Goal: Task Accomplishment & Management: Manage account settings

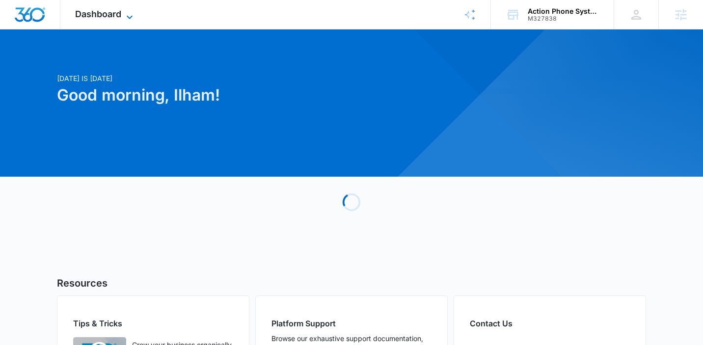
click at [119, 19] on span "Dashboard" at bounding box center [98, 14] width 46 height 10
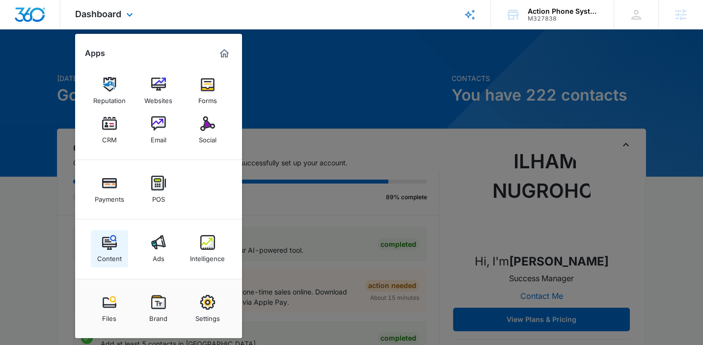
click at [101, 257] on div "Content" at bounding box center [109, 256] width 25 height 13
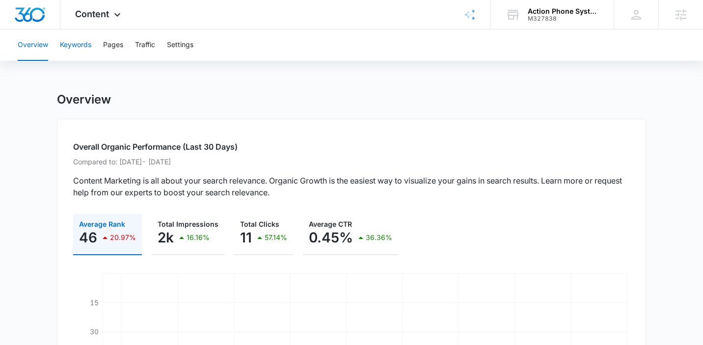
click at [75, 53] on button "Keywords" at bounding box center [75, 44] width 31 height 31
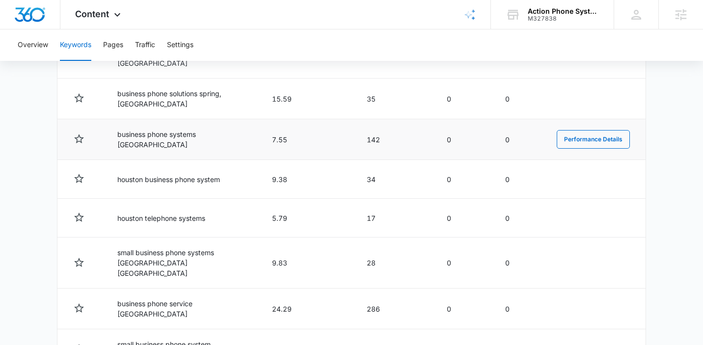
scroll to position [564, 0]
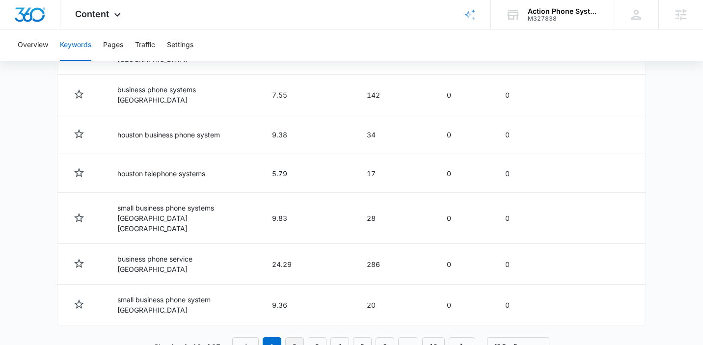
click at [298, 337] on link "2" at bounding box center [294, 346] width 19 height 19
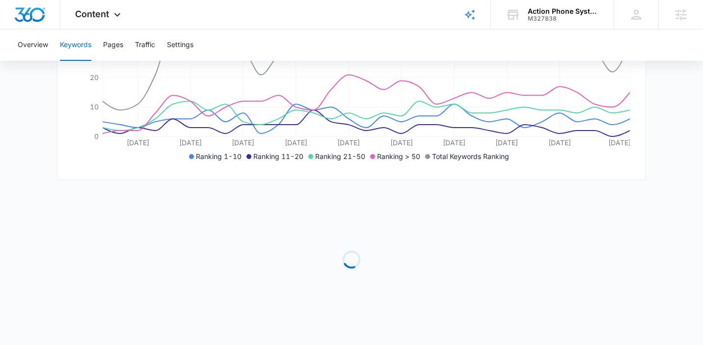
scroll to position [562, 0]
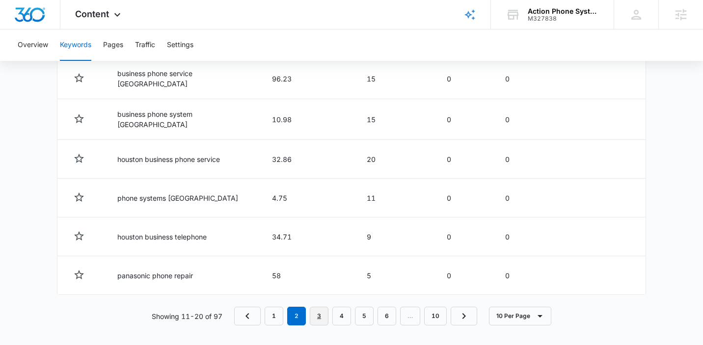
click at [319, 312] on link "3" at bounding box center [319, 316] width 19 height 19
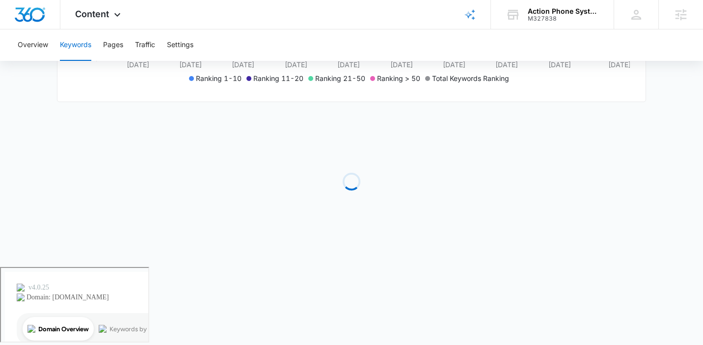
scroll to position [218, 0]
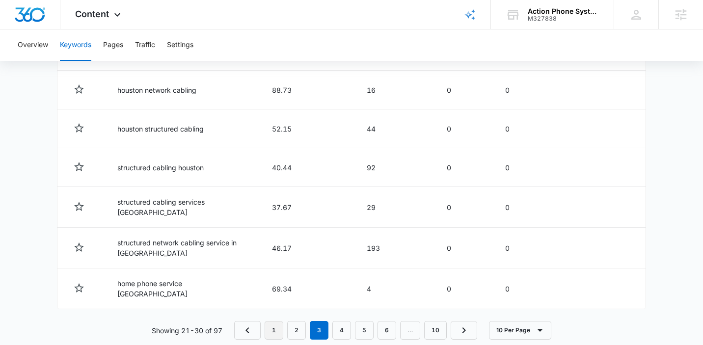
click at [267, 321] on link "1" at bounding box center [274, 330] width 19 height 19
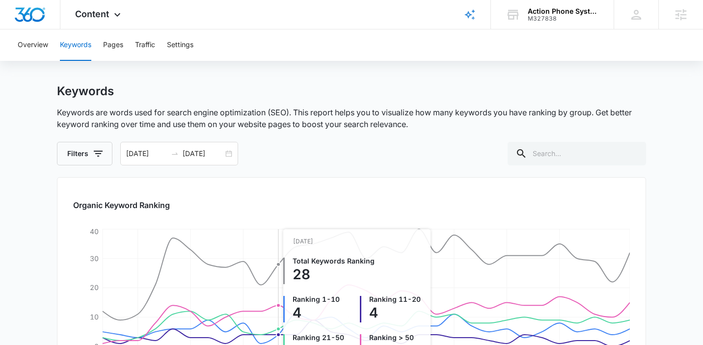
scroll to position [0, 0]
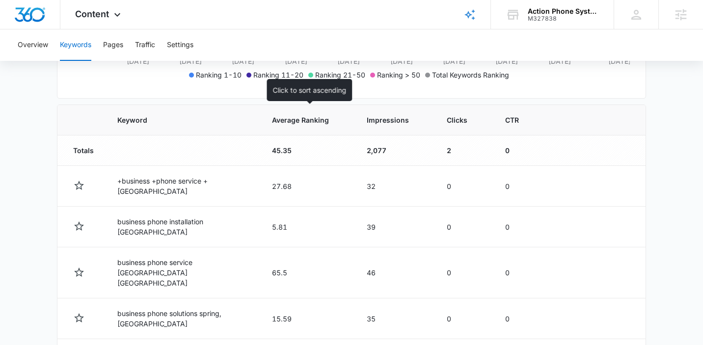
click at [303, 117] on span "Average Ranking" at bounding box center [300, 120] width 57 height 10
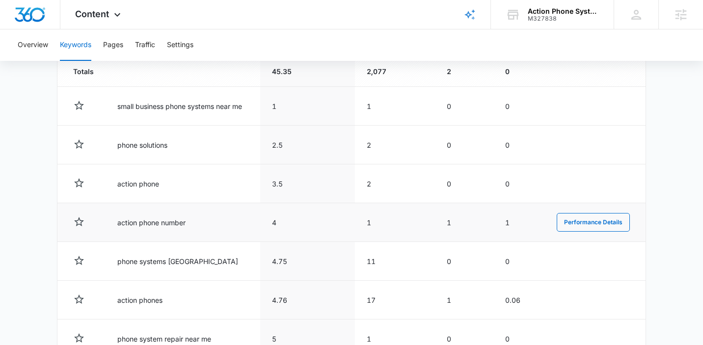
scroll to position [379, 0]
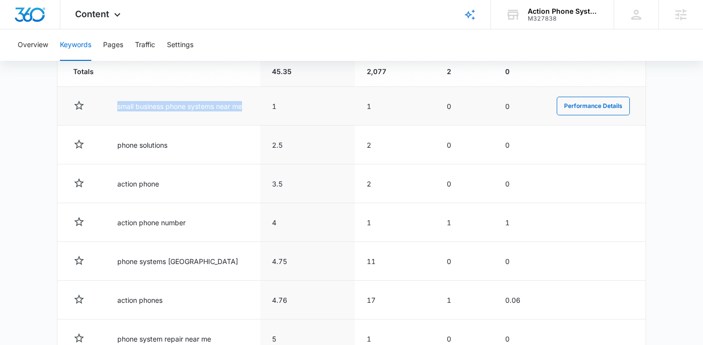
drag, startPoint x: 114, startPoint y: 105, endPoint x: 258, endPoint y: 107, distance: 143.3
click at [258, 107] on td "small business phone systems near me" at bounding box center [183, 106] width 155 height 39
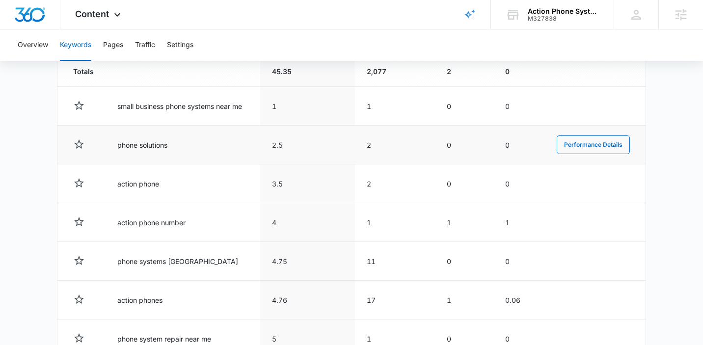
click at [201, 145] on td "phone solutions" at bounding box center [183, 145] width 155 height 39
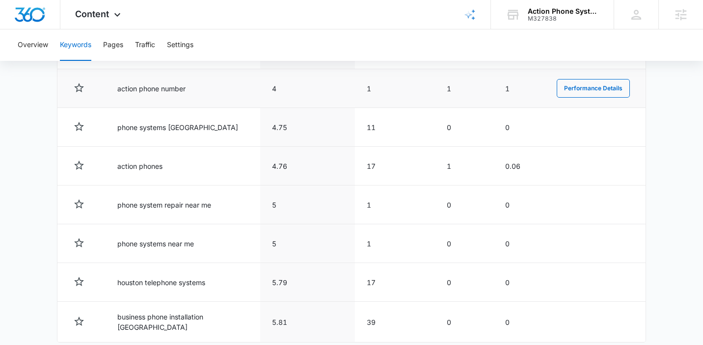
scroll to position [562, 0]
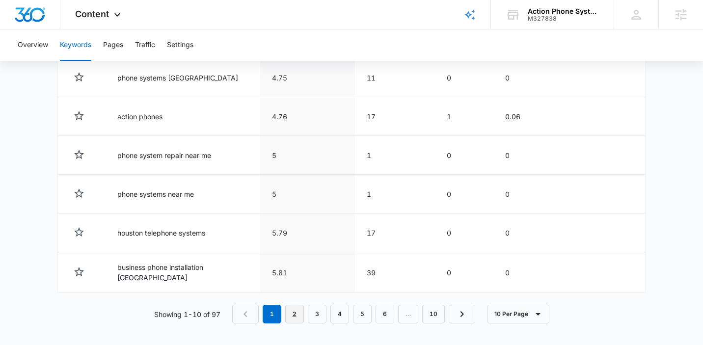
click at [288, 317] on link "2" at bounding box center [294, 314] width 19 height 19
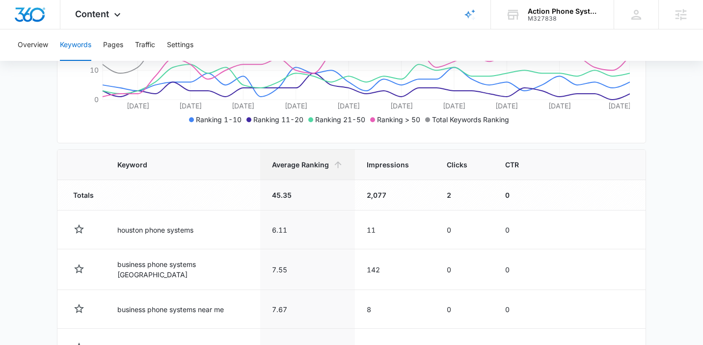
scroll to position [564, 0]
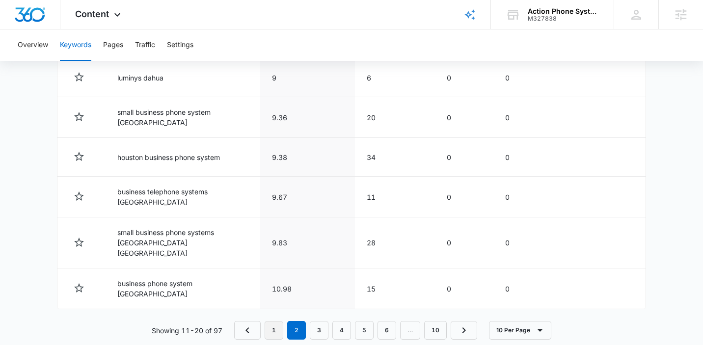
click at [279, 321] on link "1" at bounding box center [274, 330] width 19 height 19
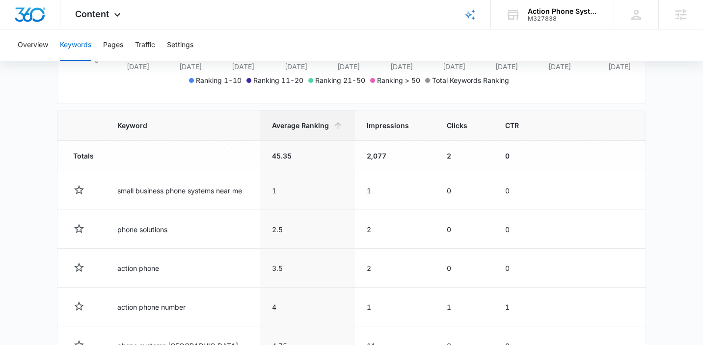
scroll to position [135, 0]
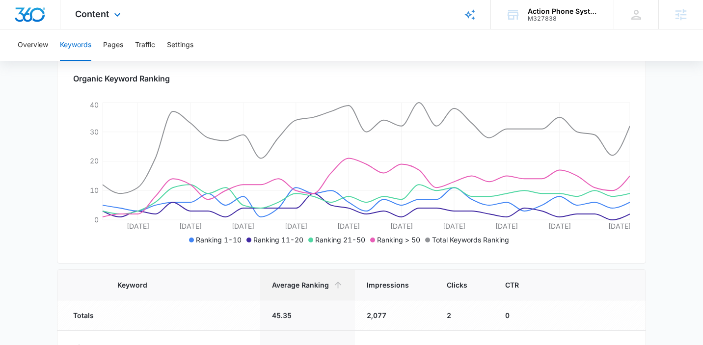
click at [116, 22] on div "Content Apps Reputation Websites Forms CRM Email Social Payments POS Content Ad…" at bounding box center [99, 14] width 78 height 29
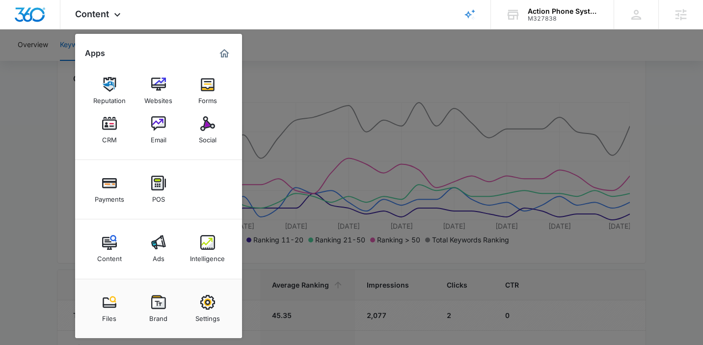
click at [10, 211] on div at bounding box center [351, 172] width 703 height 345
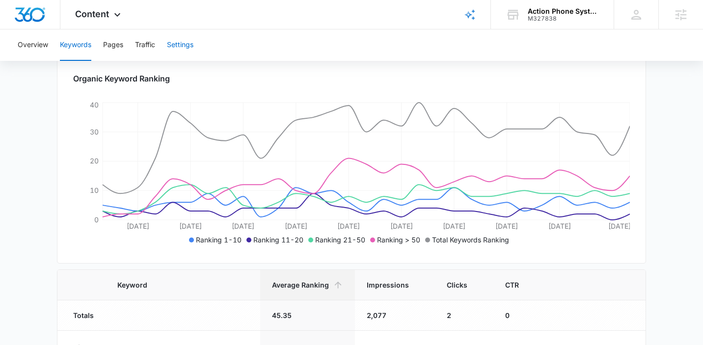
click at [175, 55] on button "Settings" at bounding box center [180, 44] width 27 height 31
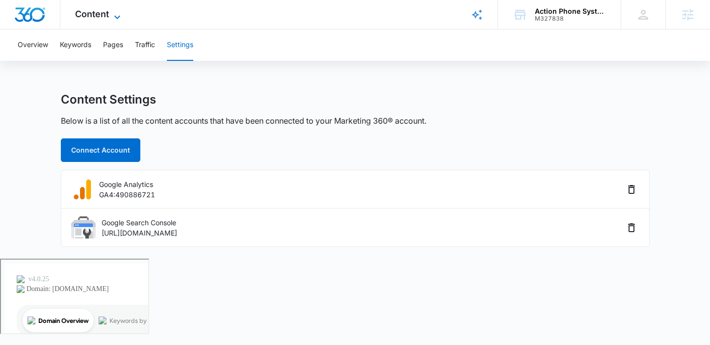
click at [107, 18] on span "Content" at bounding box center [92, 14] width 34 height 10
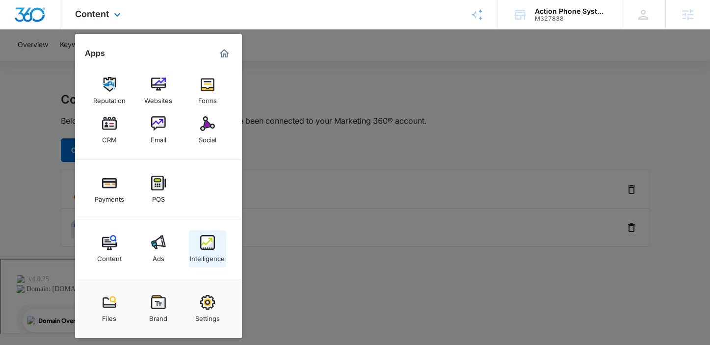
click at [191, 248] on link "Intelligence" at bounding box center [207, 248] width 37 height 37
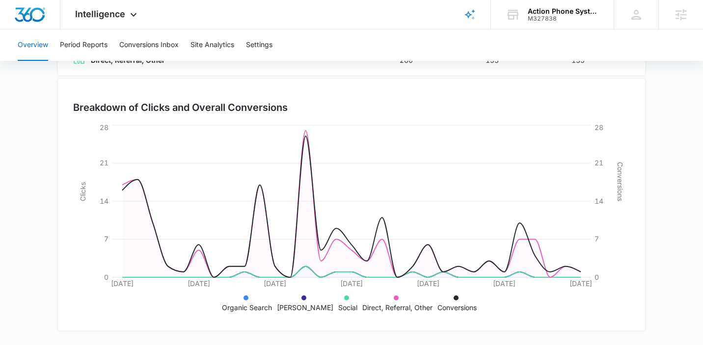
scroll to position [44, 0]
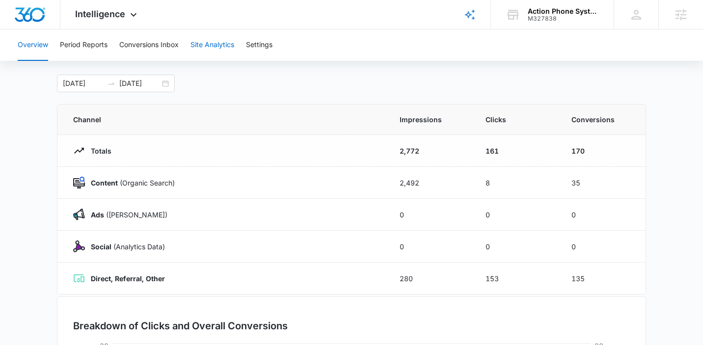
click at [227, 49] on button "Site Analytics" at bounding box center [212, 44] width 44 height 31
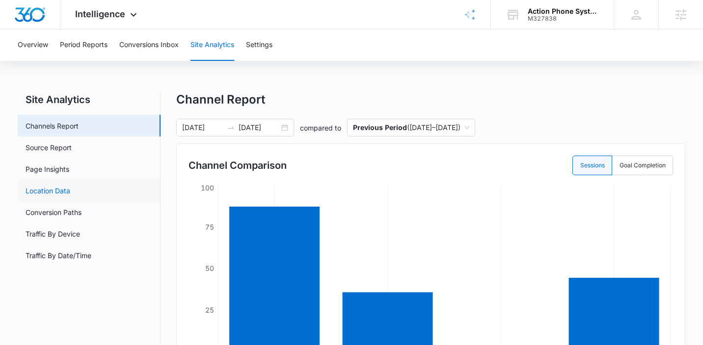
click at [70, 190] on link "Location Data" at bounding box center [48, 191] width 45 height 10
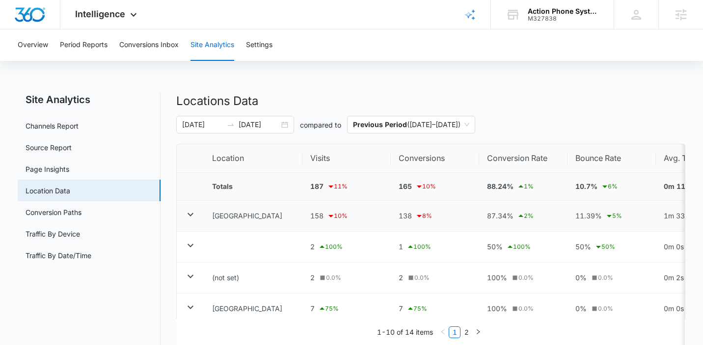
scroll to position [15, 0]
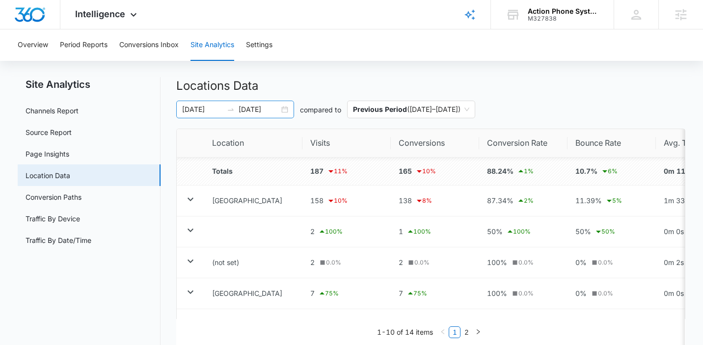
click at [283, 111] on div "06/18/2025 07/18/2025" at bounding box center [235, 110] width 118 height 18
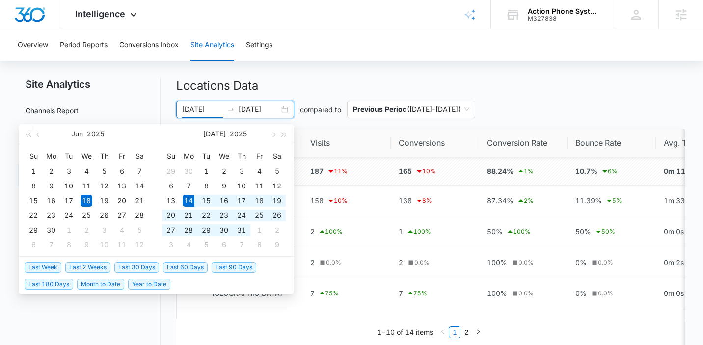
click at [125, 267] on span "Last 30 Days" at bounding box center [136, 267] width 45 height 11
type input "07/14/2025"
type input "08/13/2025"
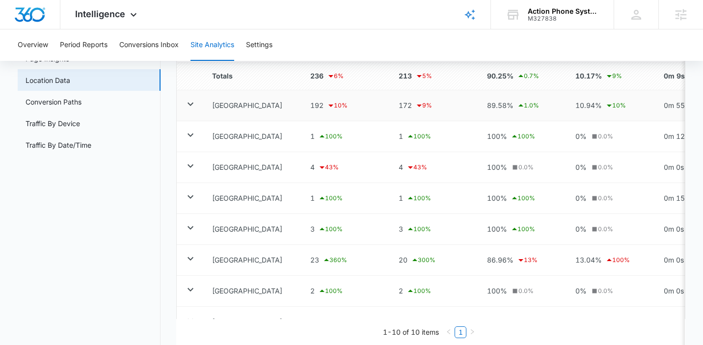
scroll to position [110, 0]
click at [195, 103] on icon at bounding box center [191, 104] width 12 height 12
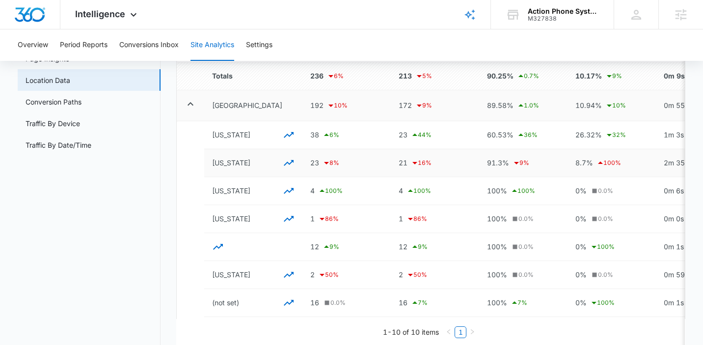
scroll to position [131, 0]
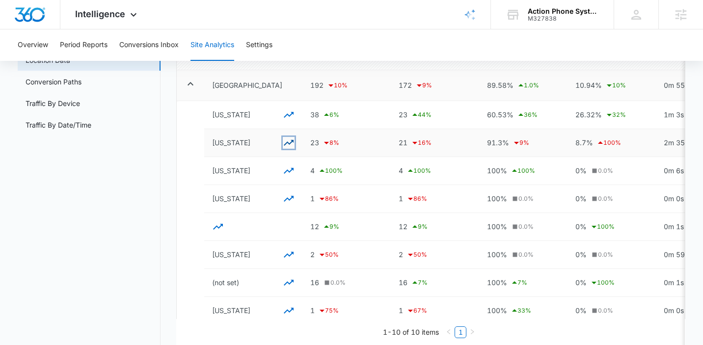
click at [286, 141] on icon "button" at bounding box center [289, 143] width 12 height 12
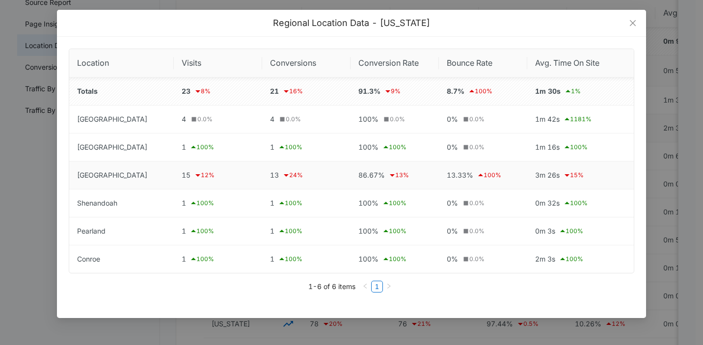
scroll to position [146, 0]
click at [380, 284] on link "1" at bounding box center [377, 286] width 11 height 11
click at [382, 67] on span "Conversion Rate" at bounding box center [390, 63] width 65 height 12
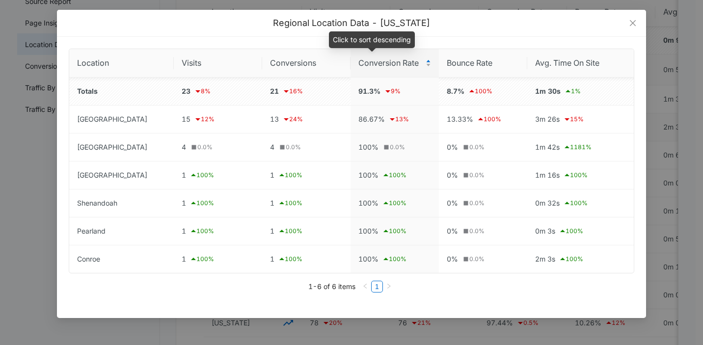
click at [382, 67] on span "Conversion Rate" at bounding box center [390, 63] width 65 height 12
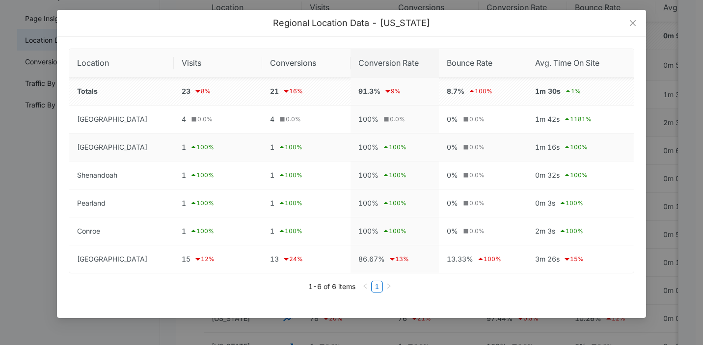
scroll to position [158, 0]
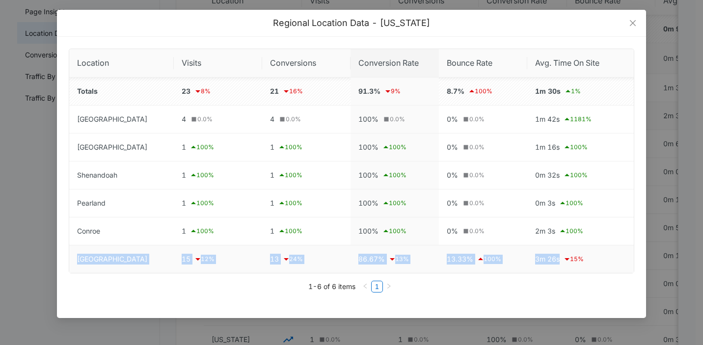
drag, startPoint x: 69, startPoint y: 257, endPoint x: 574, endPoint y: 254, distance: 504.5
click at [574, 254] on tr "Houston 15 12 % 13 24 % 86.67% 13 % 13.33% 100 % 3m 26s 15 %" at bounding box center [351, 258] width 564 height 27
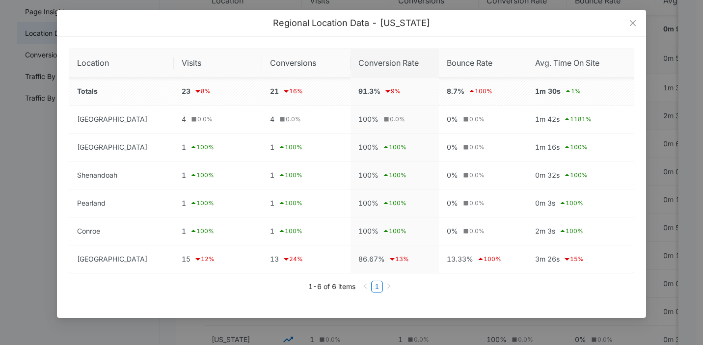
click at [483, 293] on div "1-6 of 6 items 1" at bounding box center [351, 286] width 565 height 26
click at [633, 25] on icon "close" at bounding box center [633, 23] width 8 height 8
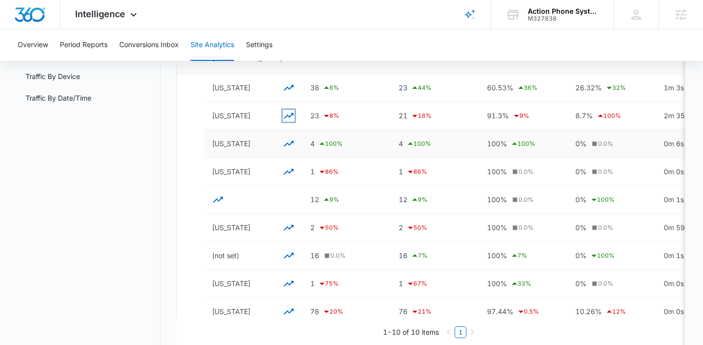
scroll to position [0, 0]
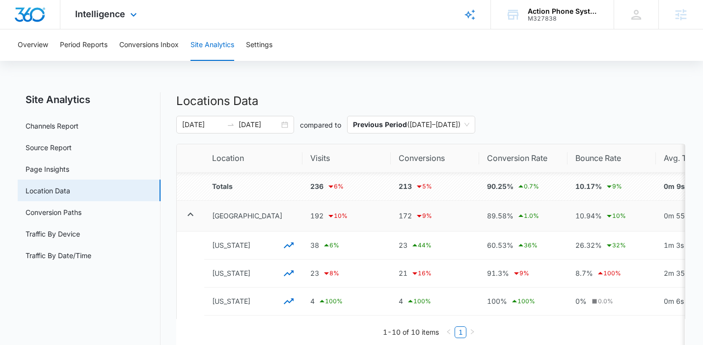
click at [128, 21] on div "Intelligence Apps Reputation Websites Forms CRM Email Social Payments POS Conte…" at bounding box center [107, 14] width 94 height 29
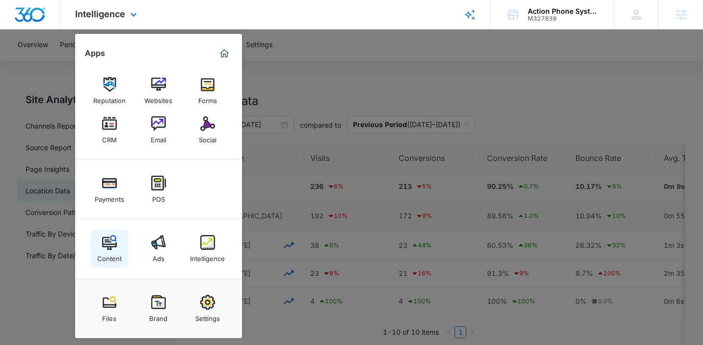
click at [106, 240] on img at bounding box center [109, 242] width 15 height 15
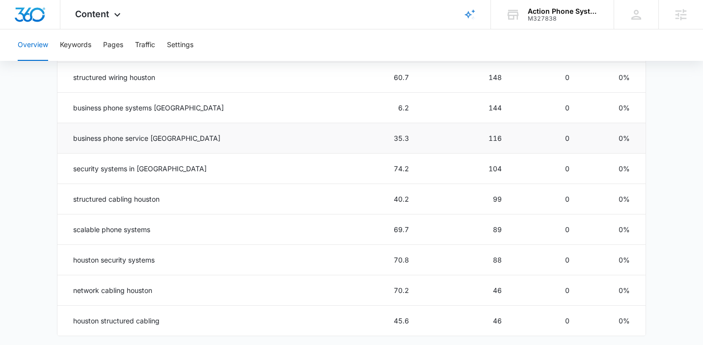
scroll to position [490, 0]
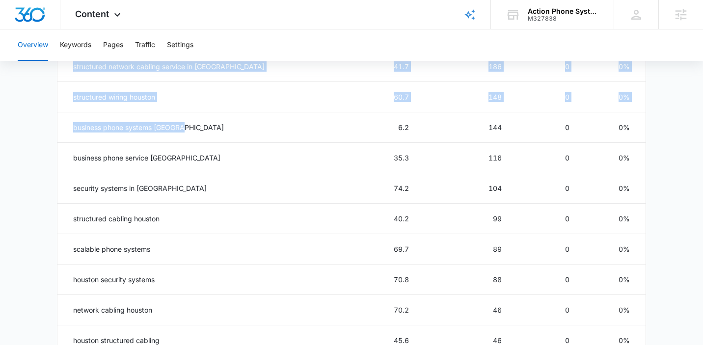
drag, startPoint x: 274, startPoint y: 130, endPoint x: 51, endPoint y: 122, distance: 223.5
click at [51, 122] on main "Overview Overall Organic Performance (Last 30 Days) Compared to: Jun 15, 2025 -…" at bounding box center [351, 77] width 703 height 951
click at [141, 126] on td "business phone systems houston" at bounding box center [184, 127] width 254 height 30
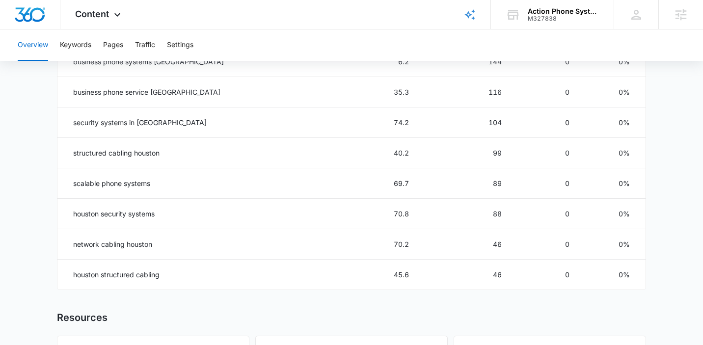
scroll to position [495, 0]
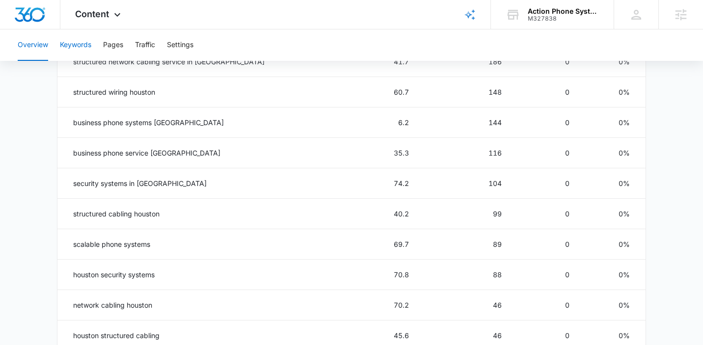
click at [80, 54] on button "Keywords" at bounding box center [75, 44] width 31 height 31
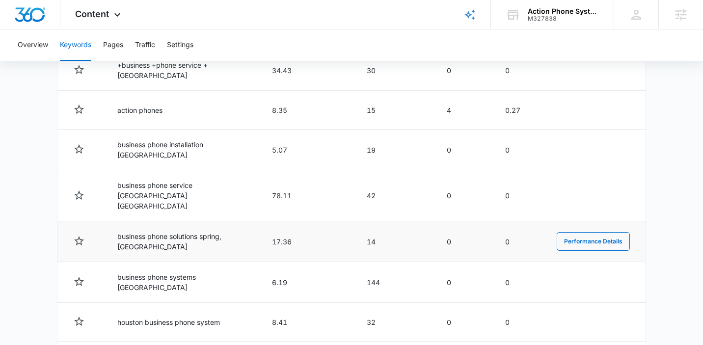
scroll to position [339, 0]
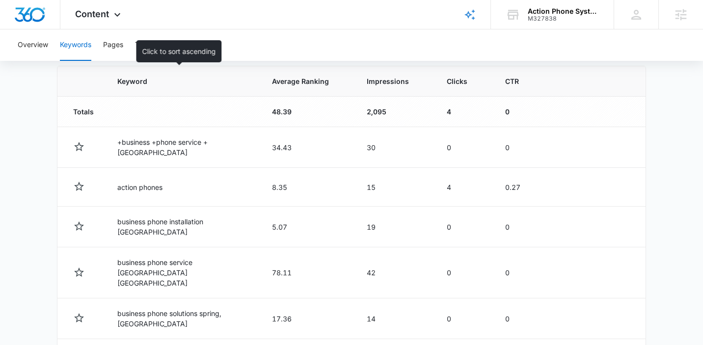
click at [132, 82] on span "Keyword" at bounding box center [175, 81] width 117 height 10
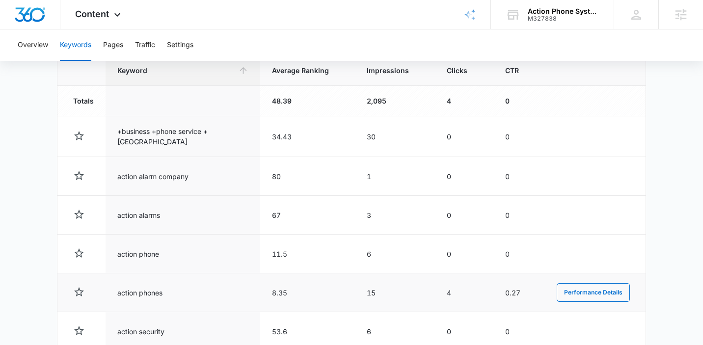
scroll to position [329, 0]
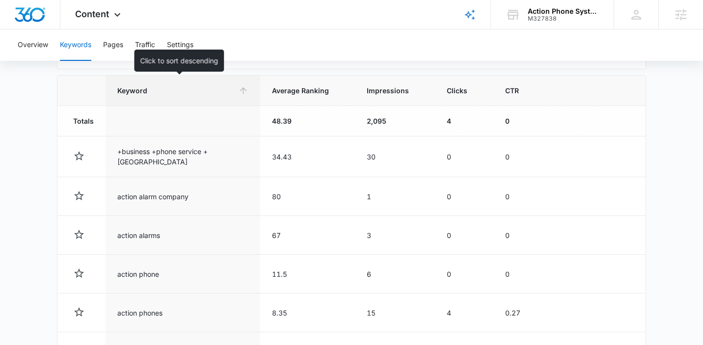
click at [140, 86] on span "Keyword" at bounding box center [175, 90] width 117 height 10
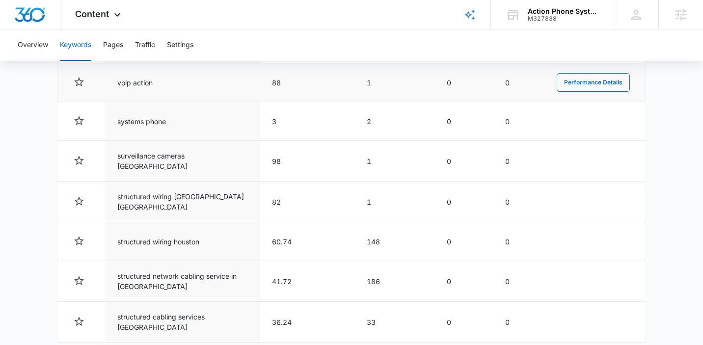
scroll to position [524, 0]
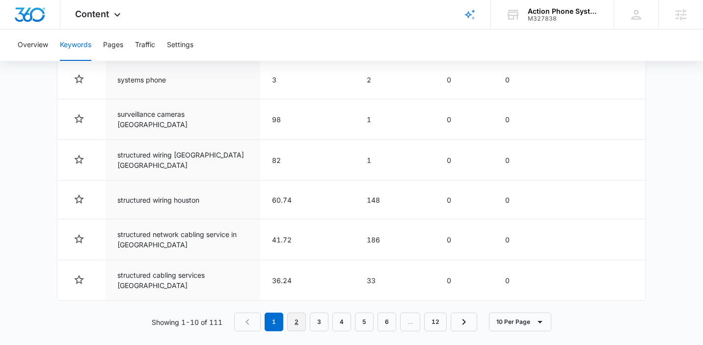
click at [296, 313] on link "2" at bounding box center [296, 322] width 19 height 19
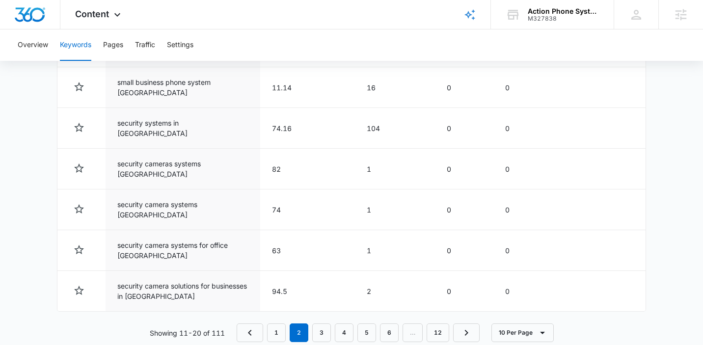
scroll to position [568, 0]
click at [319, 323] on link "3" at bounding box center [321, 332] width 19 height 19
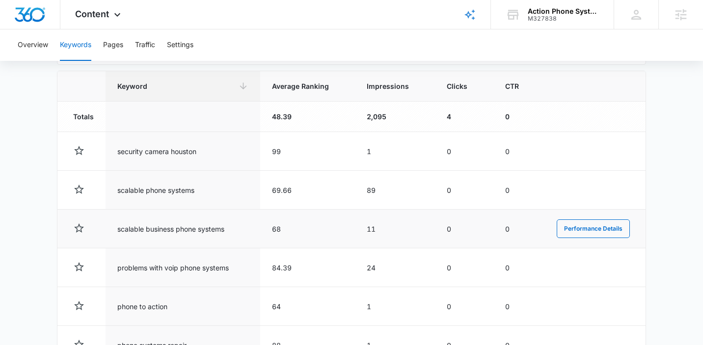
scroll to position [308, 0]
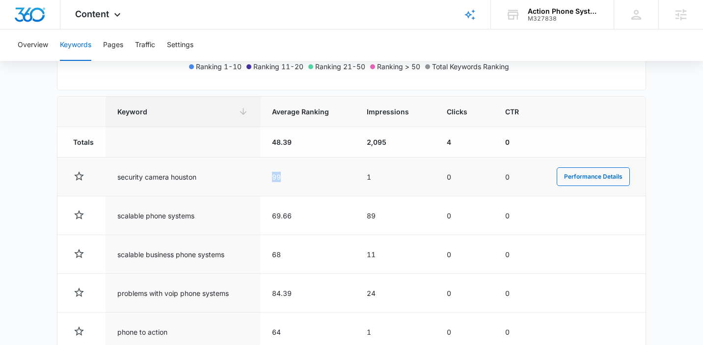
drag, startPoint x: 274, startPoint y: 179, endPoint x: 247, endPoint y: 176, distance: 27.2
click at [247, 176] on tr "security camera houston 99 1 0 0 Performance Details" at bounding box center [351, 177] width 588 height 39
click at [297, 188] on td "99" at bounding box center [307, 177] width 95 height 39
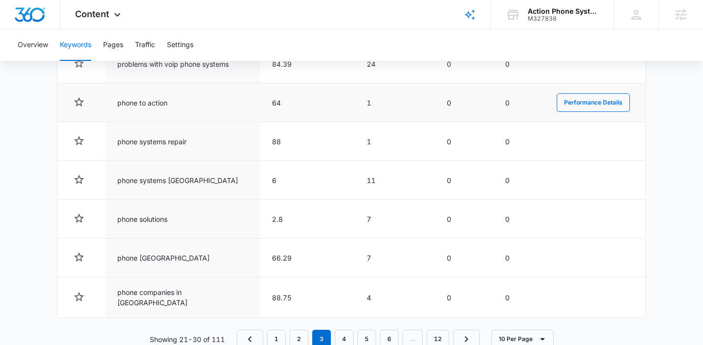
scroll to position [562, 0]
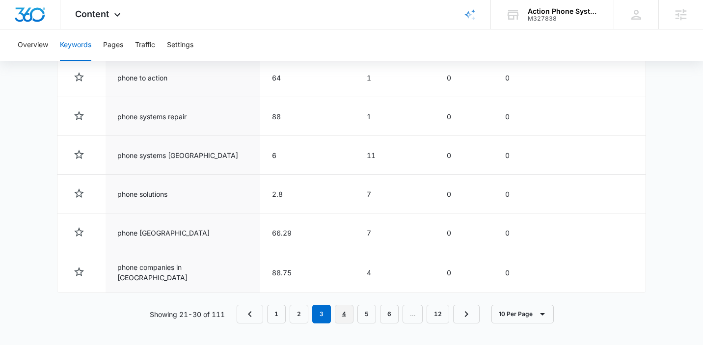
click at [342, 311] on link "4" at bounding box center [344, 314] width 19 height 19
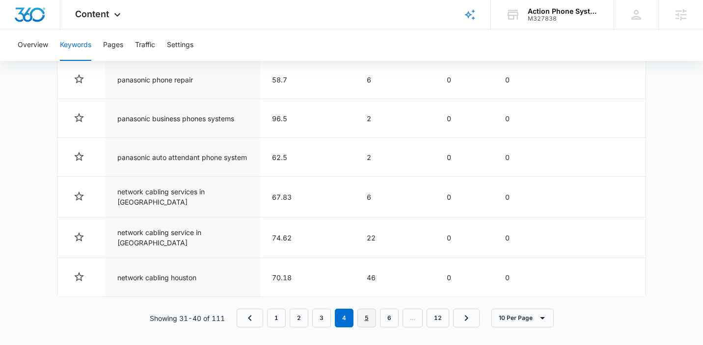
click at [373, 309] on link "5" at bounding box center [366, 318] width 19 height 19
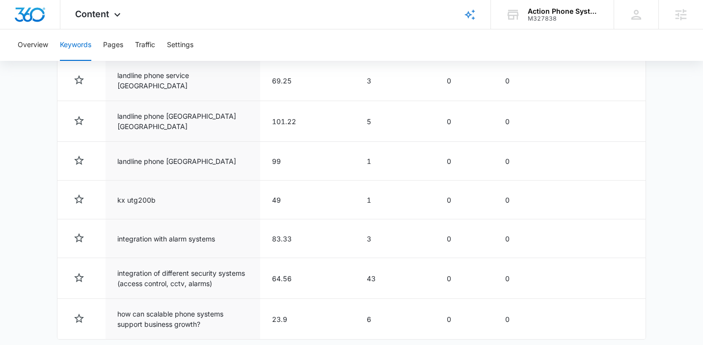
scroll to position [566, 0]
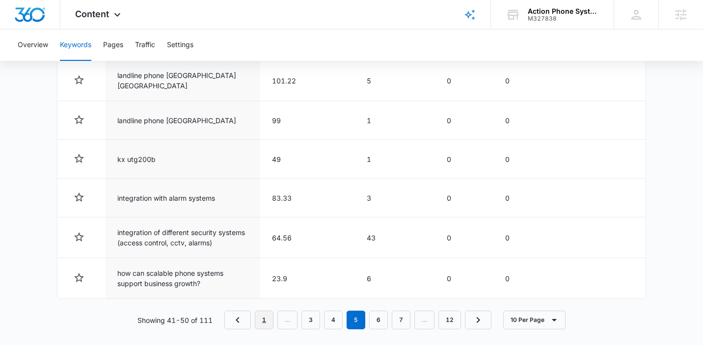
click at [261, 311] on link "1" at bounding box center [264, 320] width 19 height 19
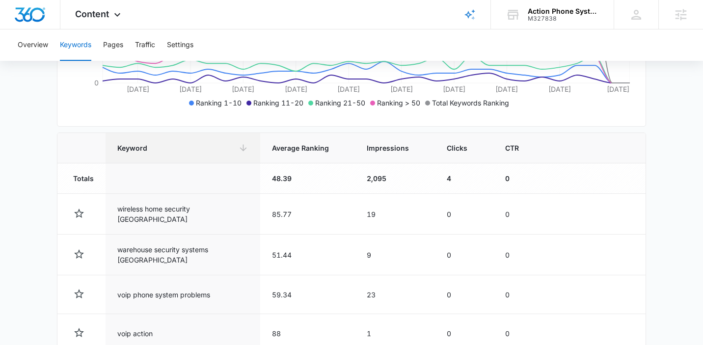
scroll to position [248, 0]
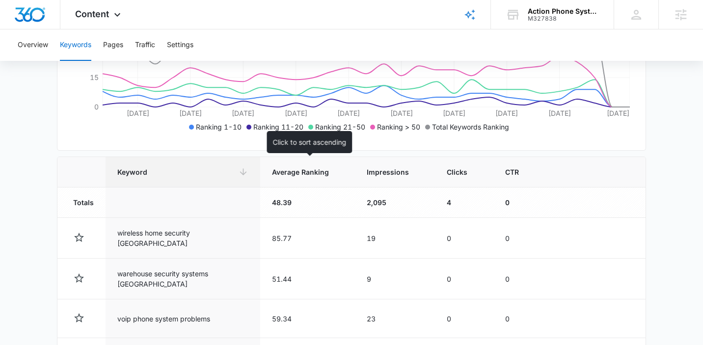
click at [307, 167] on span "Average Ranking" at bounding box center [300, 172] width 57 height 10
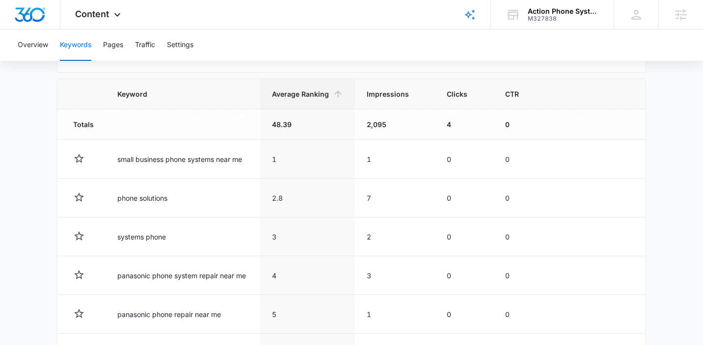
scroll to position [340, 0]
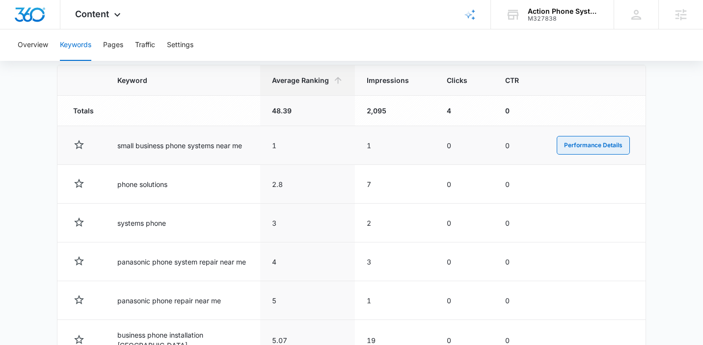
click at [582, 142] on button "Performance Details" at bounding box center [593, 145] width 73 height 19
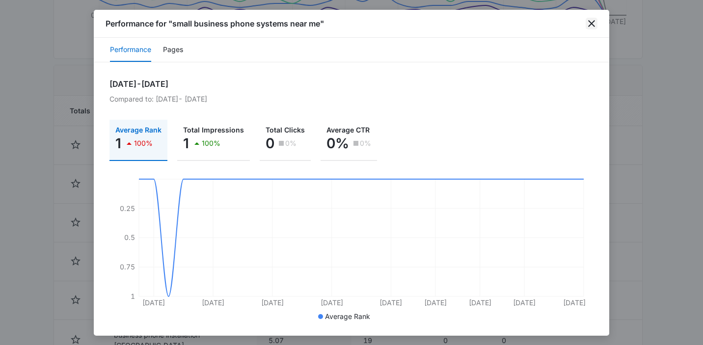
click at [590, 20] on icon "close" at bounding box center [591, 24] width 12 height 12
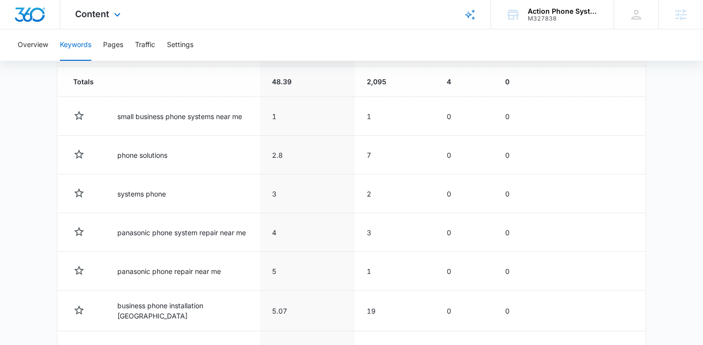
scroll to position [369, 0]
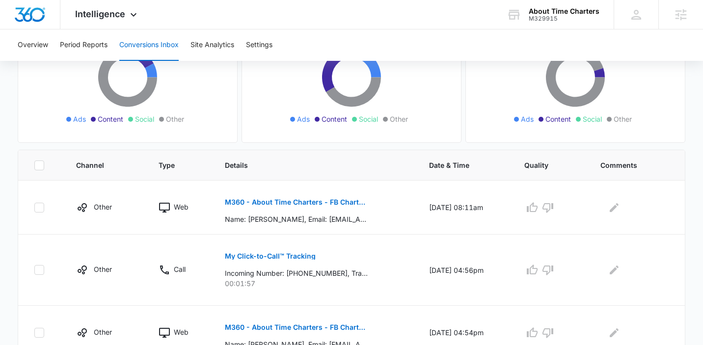
scroll to position [209, 0]
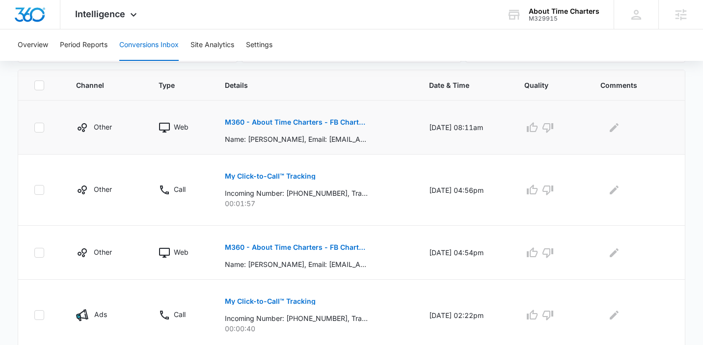
click at [249, 124] on p "M360 - About Time Charters - FB Charter/Service Lead Form" at bounding box center [296, 122] width 143 height 7
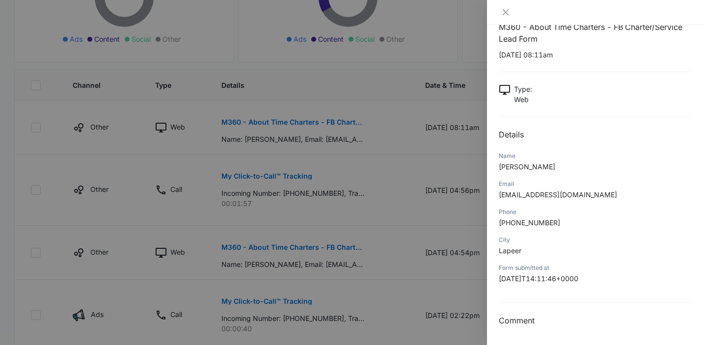
scroll to position [0, 0]
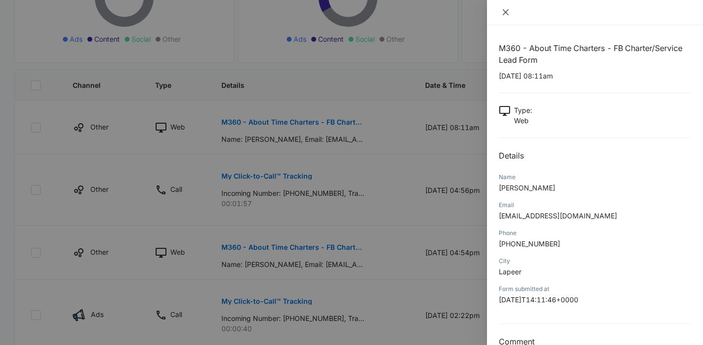
click at [505, 10] on icon "close" at bounding box center [506, 12] width 8 height 8
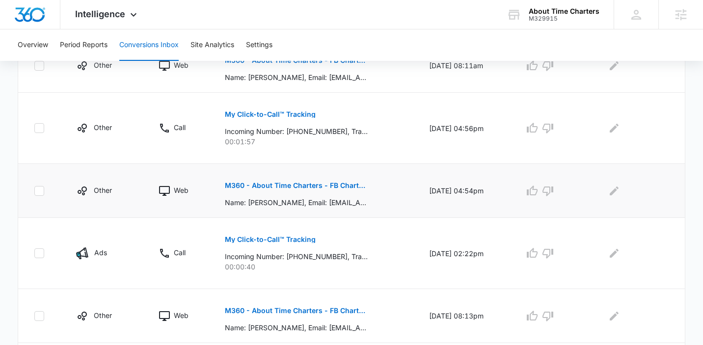
scroll to position [271, 0]
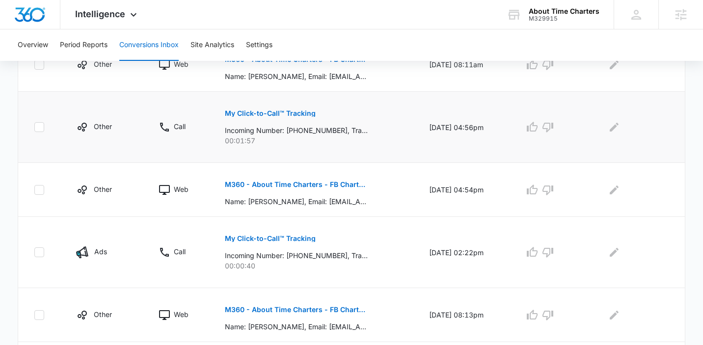
click at [286, 115] on p "My Click-to-Call™ Tracking" at bounding box center [270, 113] width 91 height 7
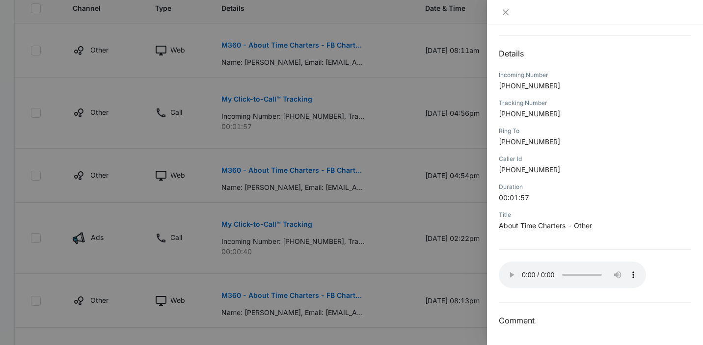
scroll to position [287, 0]
click at [506, 9] on icon "close" at bounding box center [506, 12] width 8 height 8
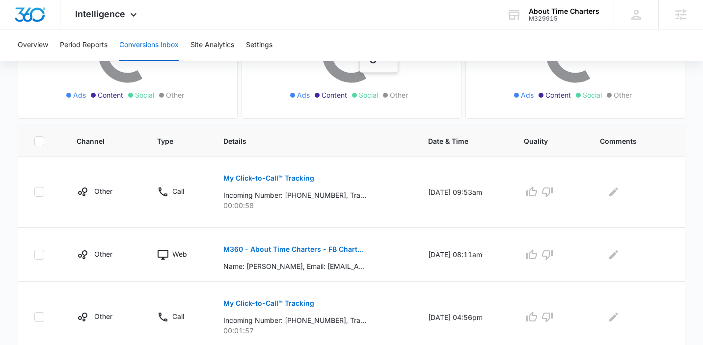
scroll to position [211, 0]
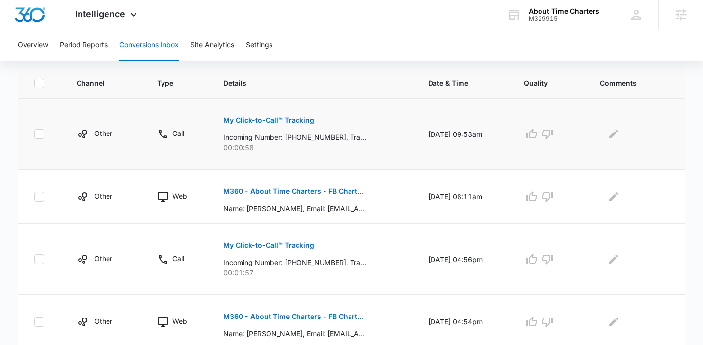
click at [242, 117] on p "My Click-to-Call™ Tracking" at bounding box center [268, 120] width 91 height 7
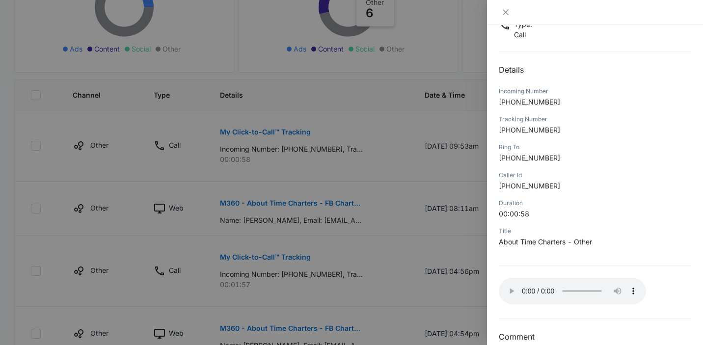
scroll to position [91, 0]
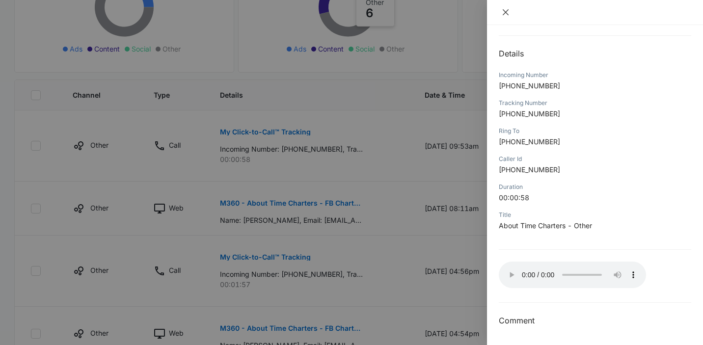
click at [505, 16] on button "Close" at bounding box center [506, 12] width 14 height 9
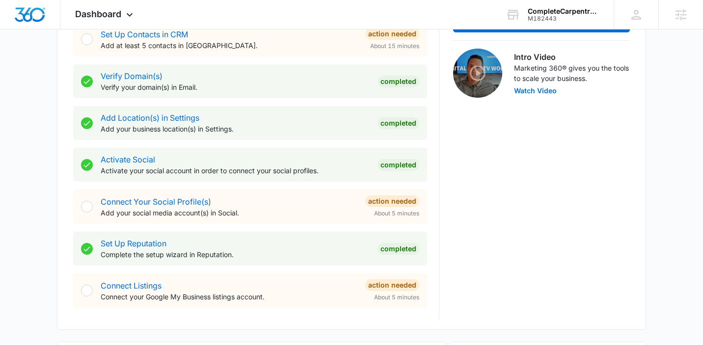
scroll to position [203, 0]
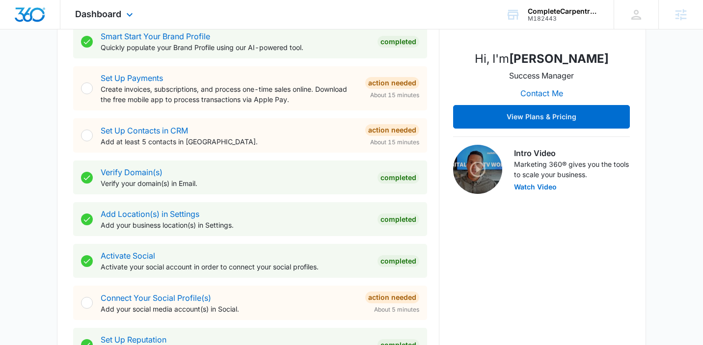
click at [94, 6] on div "Dashboard Apps Reputation Websites Forms CRM Email Social Shop Payments POS Con…" at bounding box center [105, 14] width 90 height 29
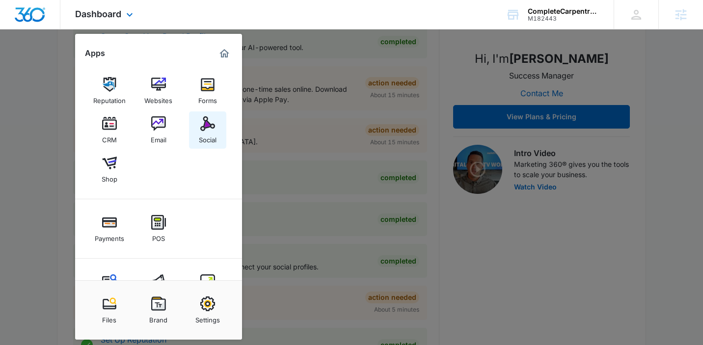
click at [214, 130] on img at bounding box center [207, 123] width 15 height 15
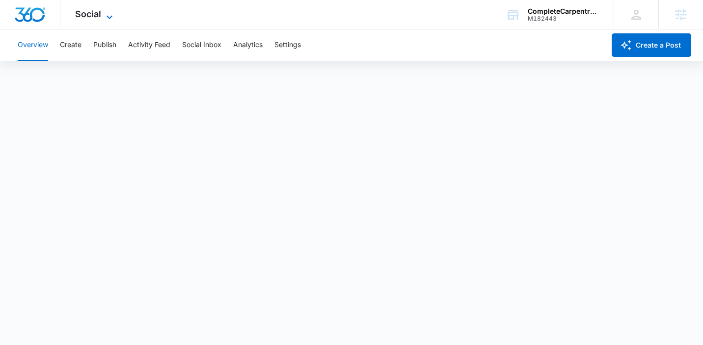
click at [87, 17] on span "Social" at bounding box center [88, 14] width 26 height 10
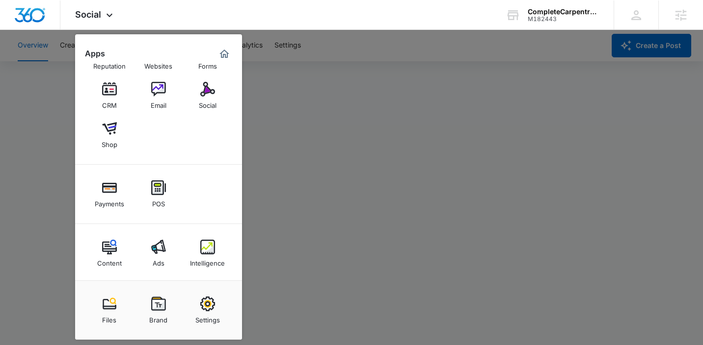
scroll to position [38, 0]
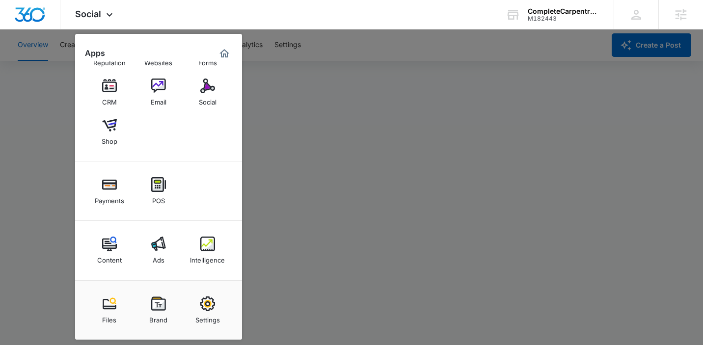
click at [317, 106] on div at bounding box center [351, 172] width 703 height 345
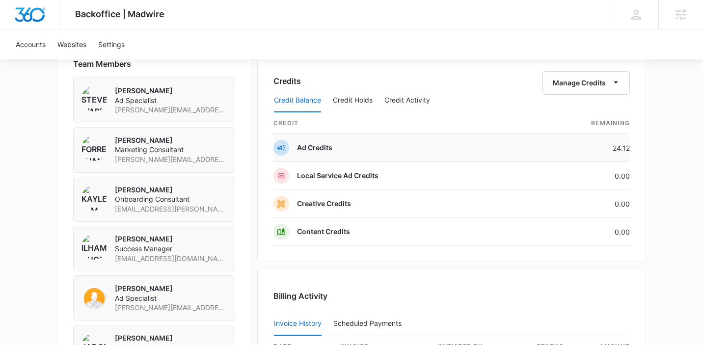
scroll to position [877, 0]
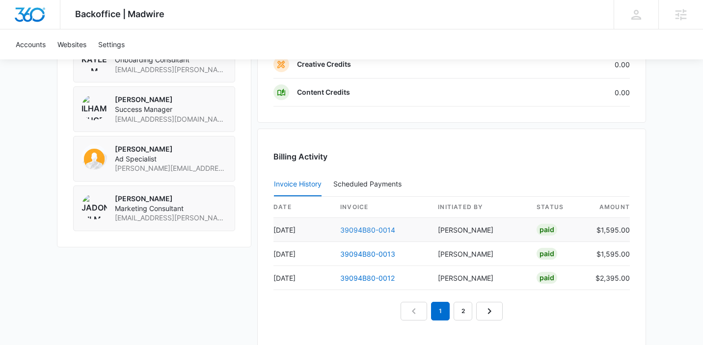
click at [372, 232] on link "39094B80-0014" at bounding box center [367, 230] width 55 height 8
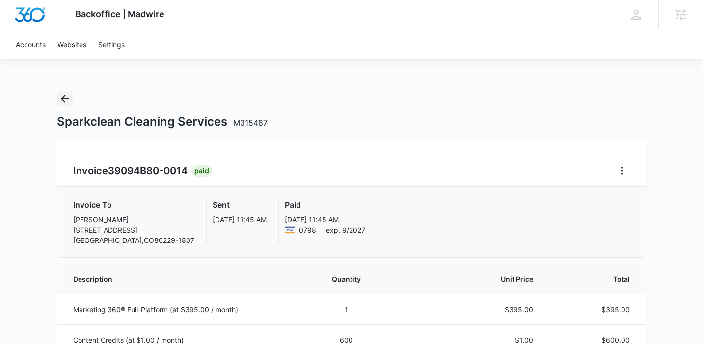
click at [66, 98] on icon "Back" at bounding box center [65, 99] width 8 height 8
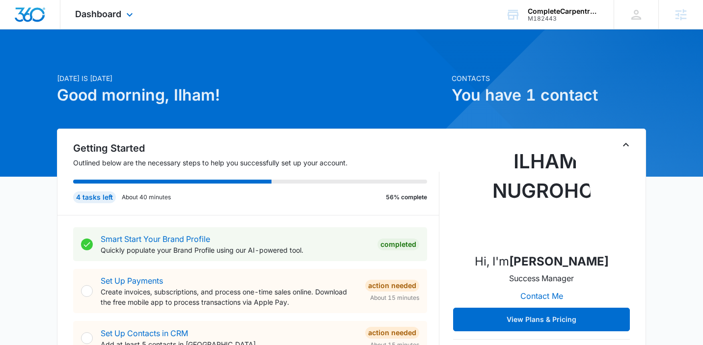
click at [116, 19] on div "Dashboard Apps Reputation Websites Forms CRM Email Social Shop Payments POS Con…" at bounding box center [105, 14] width 90 height 29
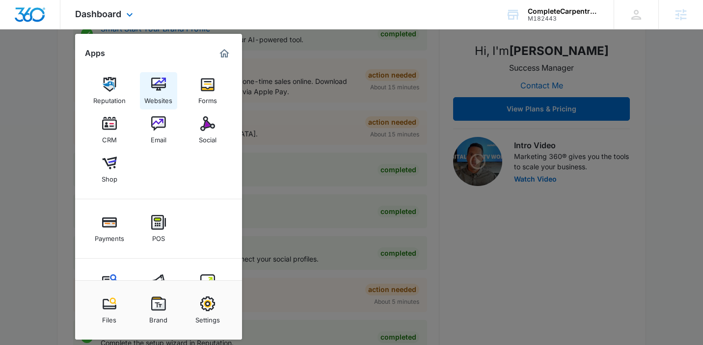
click at [171, 83] on link "Websites" at bounding box center [158, 90] width 37 height 37
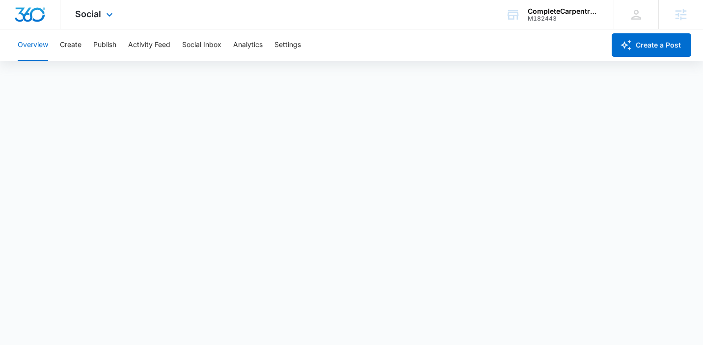
click at [105, 25] on div "Social Apps Reputation Websites Forms CRM Email Social Shop Payments POS Conten…" at bounding box center [95, 14] width 70 height 29
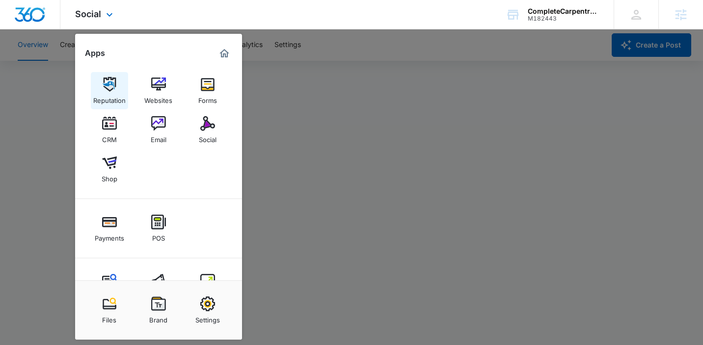
click at [94, 89] on link "Reputation" at bounding box center [109, 90] width 37 height 37
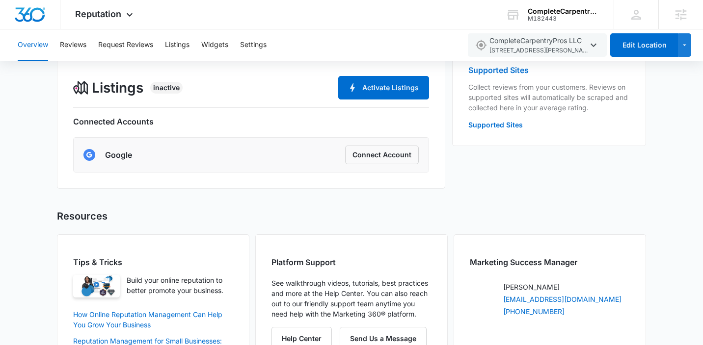
scroll to position [315, 0]
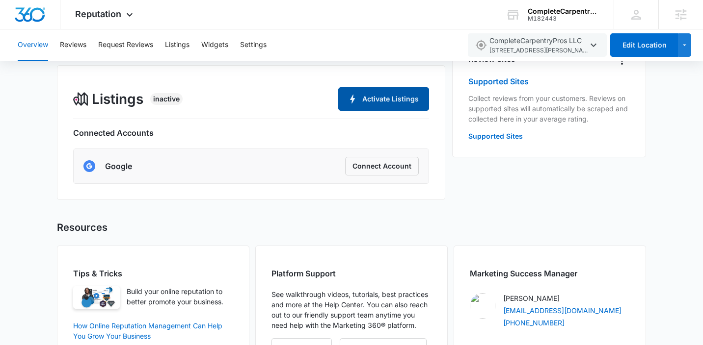
click at [372, 107] on button "Activate Listings" at bounding box center [383, 99] width 91 height 24
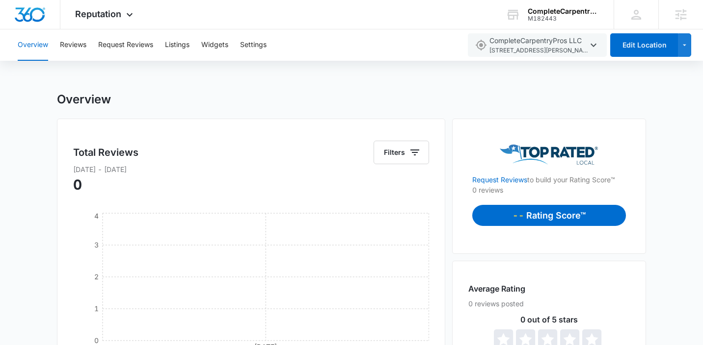
scroll to position [337, 0]
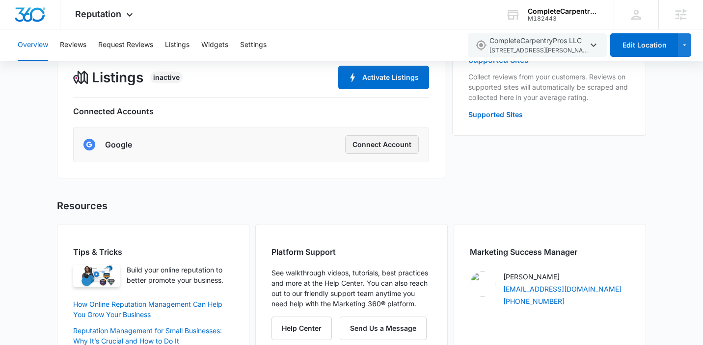
click at [360, 144] on button "Connect Account" at bounding box center [382, 144] width 74 height 19
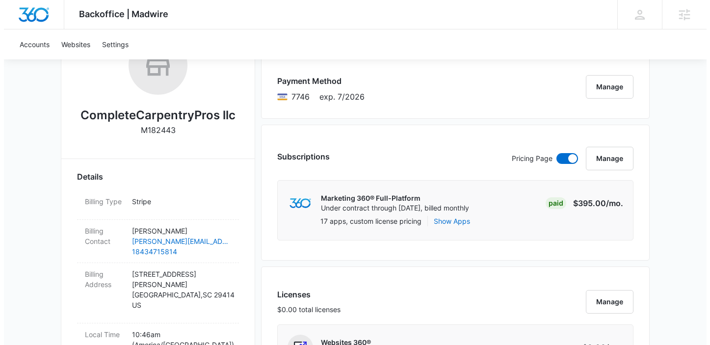
scroll to position [172, 0]
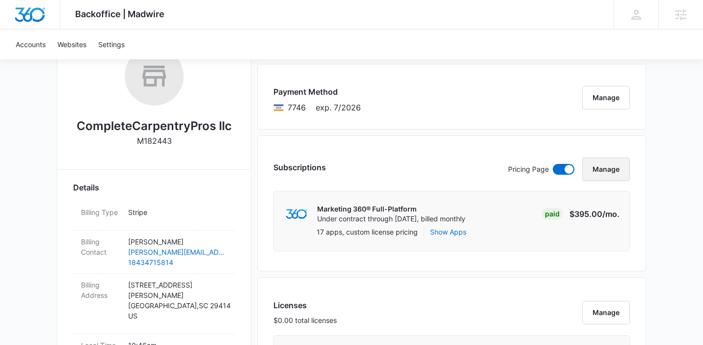
click at [619, 170] on button "Manage" at bounding box center [606, 170] width 48 height 24
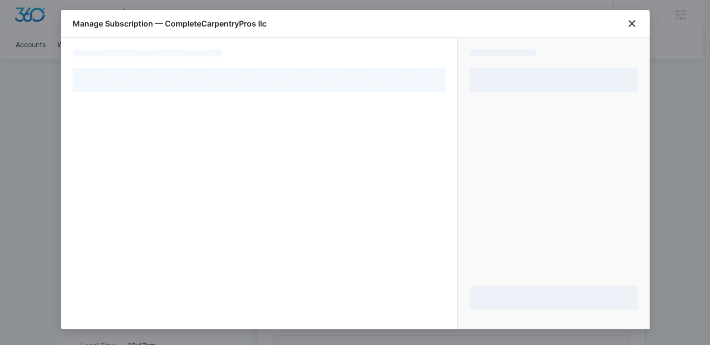
select select "pm_1Rw2TlA4n8RTgNjUarByX0ZP"
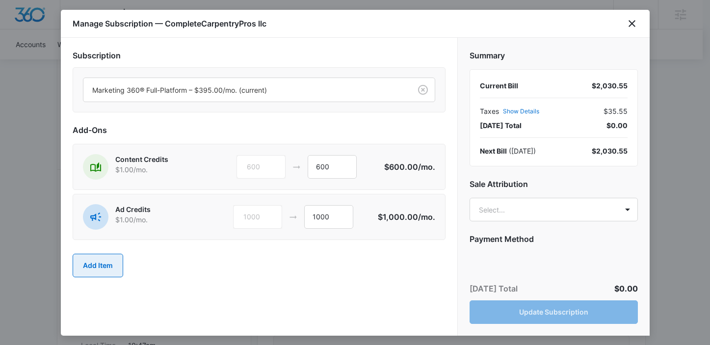
click at [113, 258] on button "Add Item" at bounding box center [98, 266] width 51 height 24
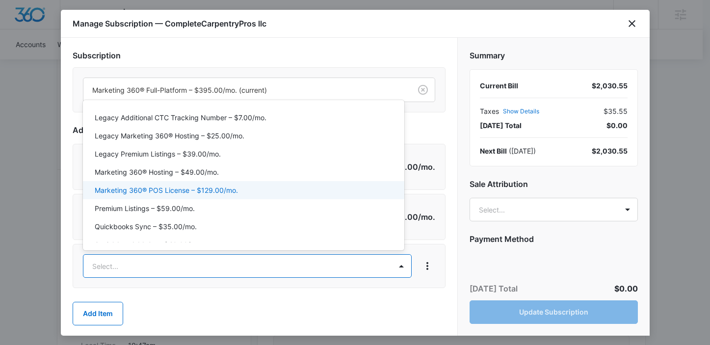
scroll to position [53, 0]
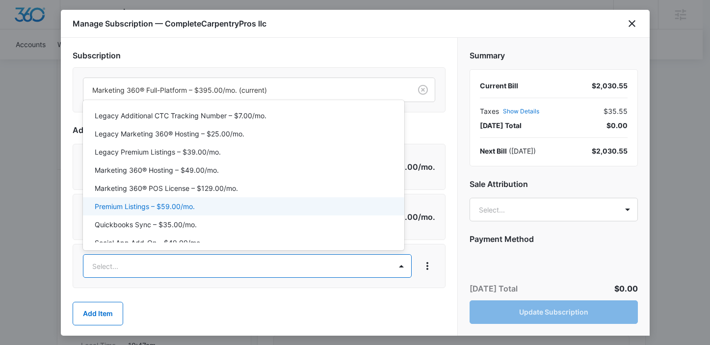
click at [189, 211] on p "Premium Listings – $59.00/mo." at bounding box center [145, 206] width 100 height 10
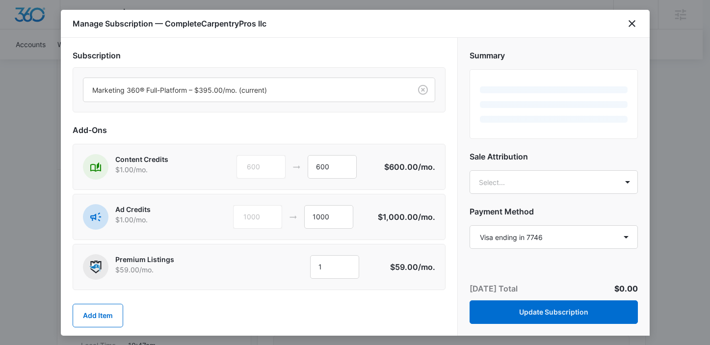
scroll to position [13, 0]
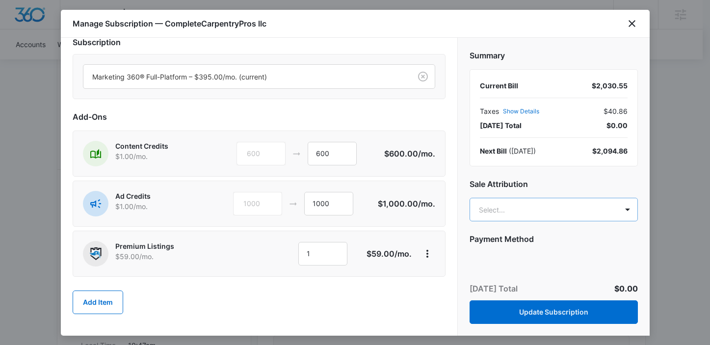
type input "ilham"
click at [546, 250] on p "[EMAIL_ADDRESS][DOMAIN_NAME]" at bounding box center [548, 254] width 135 height 10
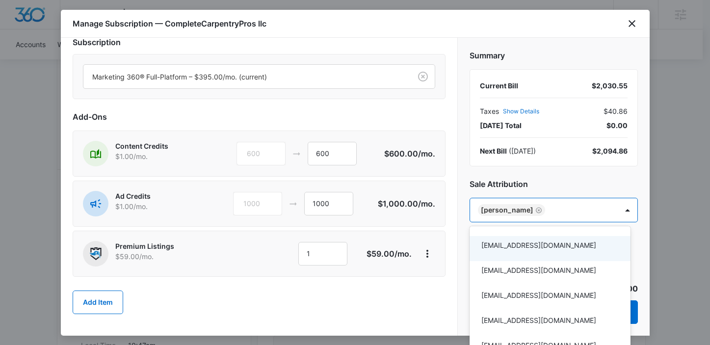
click at [454, 193] on div at bounding box center [355, 172] width 710 height 345
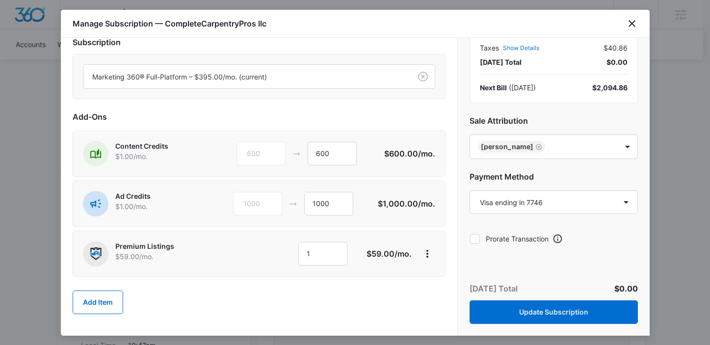
scroll to position [64, 0]
click at [475, 241] on icon at bounding box center [475, 238] width 9 height 9
click at [470, 239] on input "Prorate Transaction" at bounding box center [470, 238] width 0 height 0
checkbox input "true"
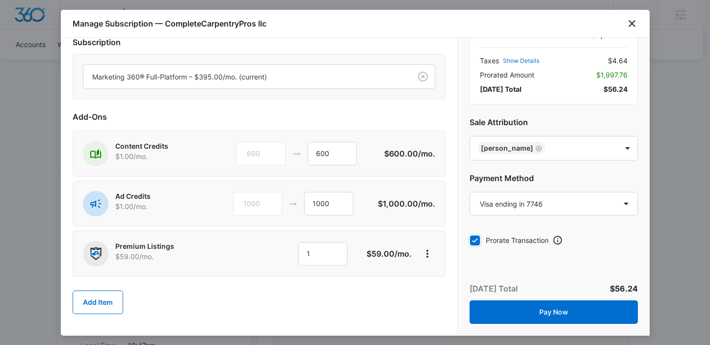
scroll to position [53, 0]
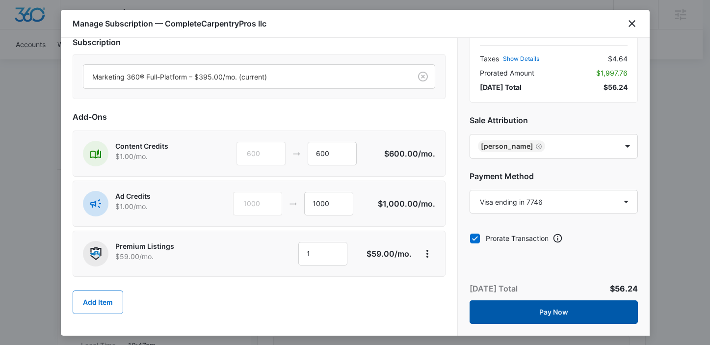
click at [509, 319] on button "Pay Now" at bounding box center [554, 312] width 168 height 24
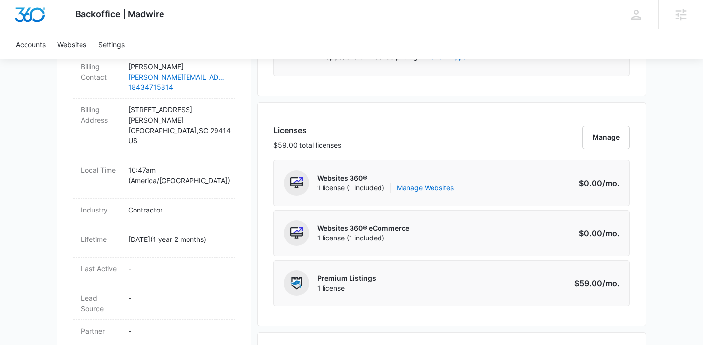
scroll to position [1, 0]
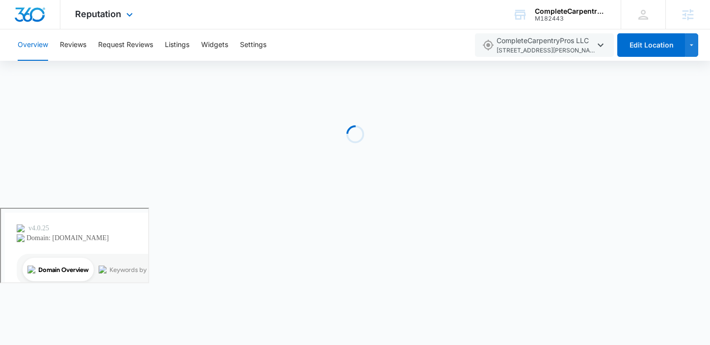
click at [96, 6] on div "Reputation Apps Reputation Websites Forms CRM Email Social Shop Payments POS Co…" at bounding box center [105, 14] width 90 height 29
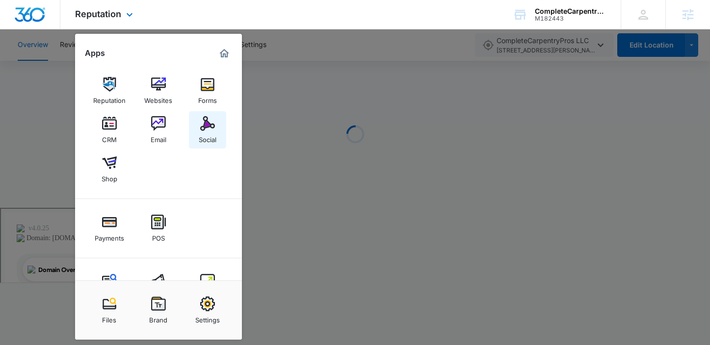
click at [211, 129] on img at bounding box center [207, 123] width 15 height 15
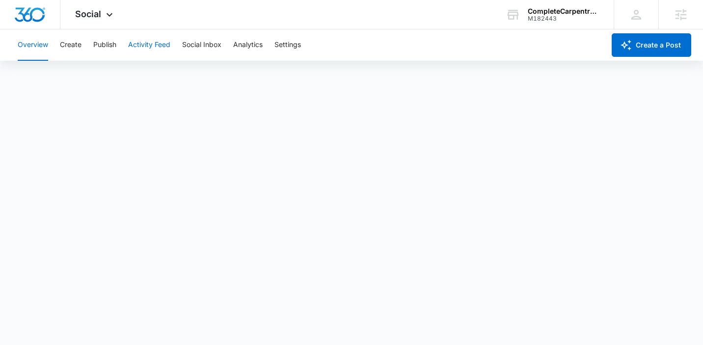
scroll to position [2, 0]
click at [257, 2] on div "Social Apps Reputation Websites Forms CRM Email Social Shop Payments POS Conten…" at bounding box center [351, 14] width 703 height 29
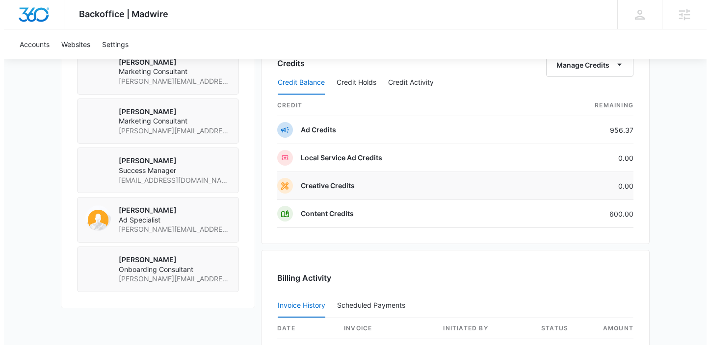
scroll to position [750, 0]
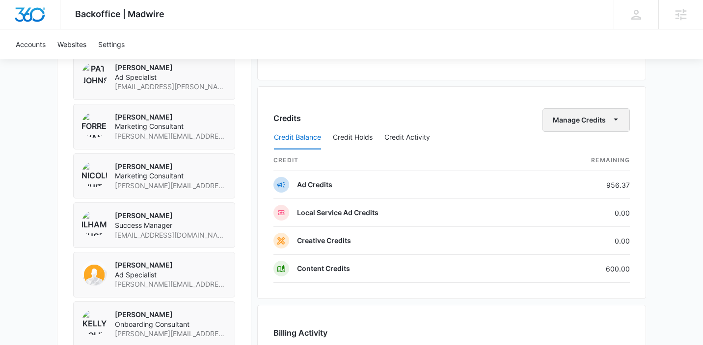
click at [604, 121] on button "Manage Credits" at bounding box center [585, 120] width 87 height 24
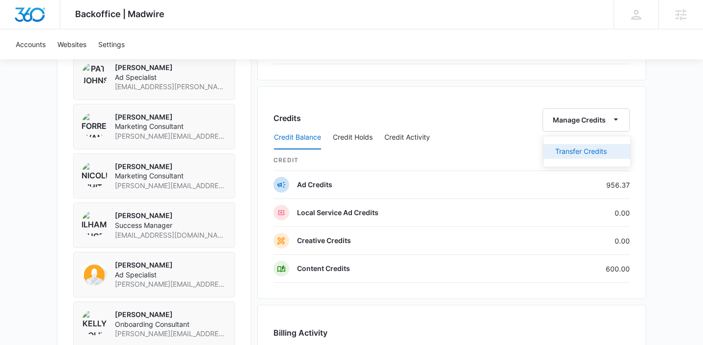
click at [592, 144] on button "Transfer Credits" at bounding box center [586, 151] width 87 height 15
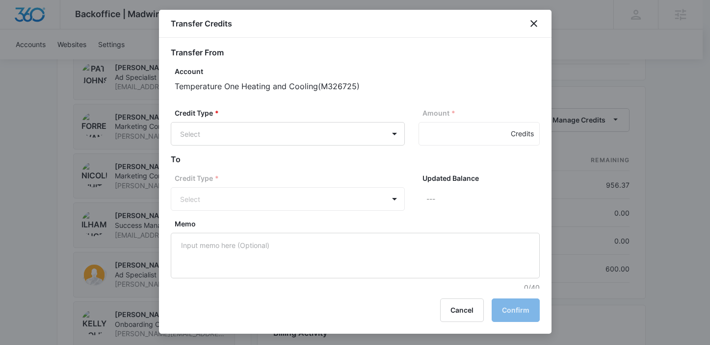
scroll to position [7, 0]
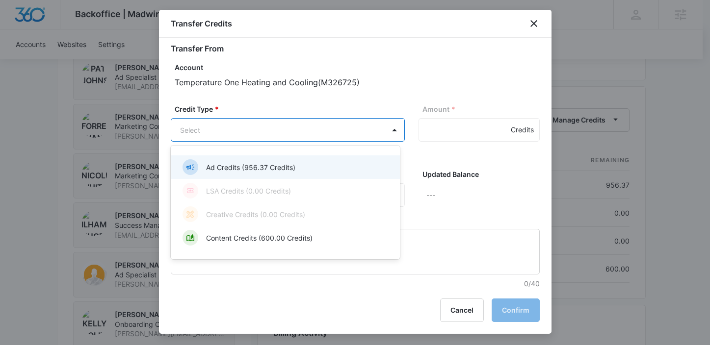
click at [321, 165] on div "Ad Credits (956.37 Credits)" at bounding box center [285, 167] width 204 height 16
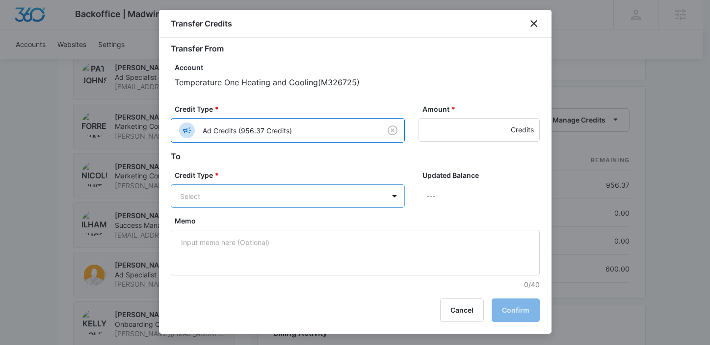
scroll to position [8, 0]
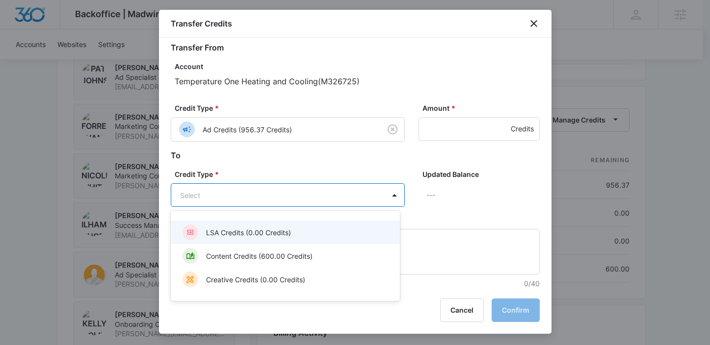
click at [319, 238] on div "LSA Credits (0.00 Credits)" at bounding box center [285, 233] width 204 height 16
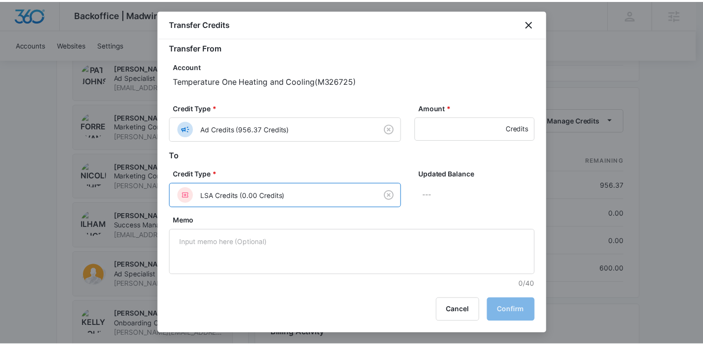
scroll to position [9, 0]
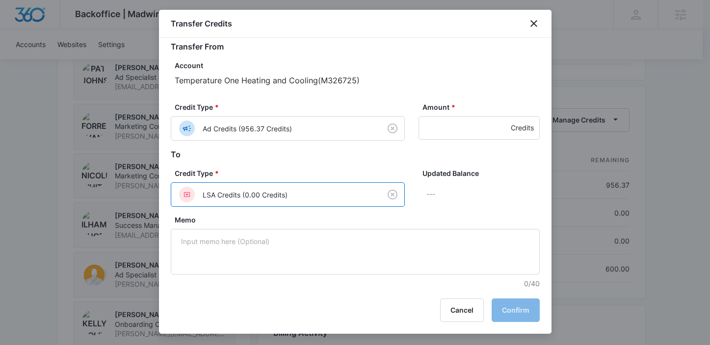
click at [426, 194] on p "---" at bounding box center [482, 195] width 113 height 24
click at [452, 131] on input "Amount *" at bounding box center [479, 128] width 121 height 24
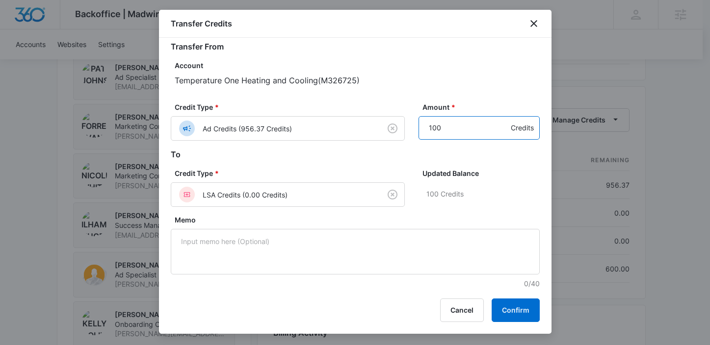
type input "100"
click at [445, 75] on p "Temperature One Heating and Cooling ( M326725 )" at bounding box center [357, 81] width 365 height 12
click at [515, 315] on button "Confirm" at bounding box center [516, 311] width 48 height 24
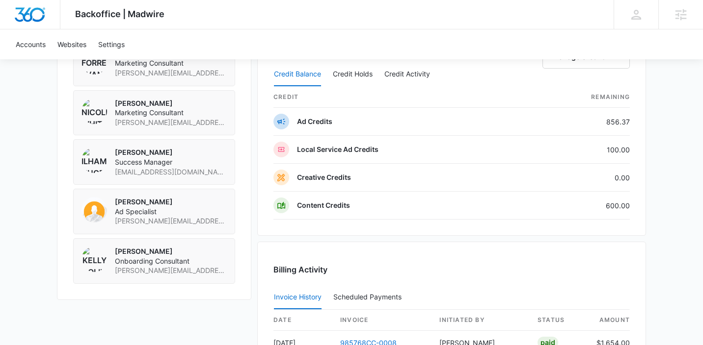
scroll to position [852, 0]
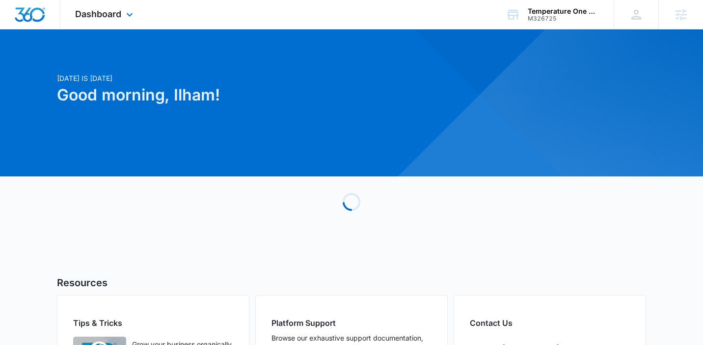
click at [119, 7] on div "Dashboard Apps Reputation Websites Forms CRM Email Social POS Content Ads Intel…" at bounding box center [105, 14] width 90 height 29
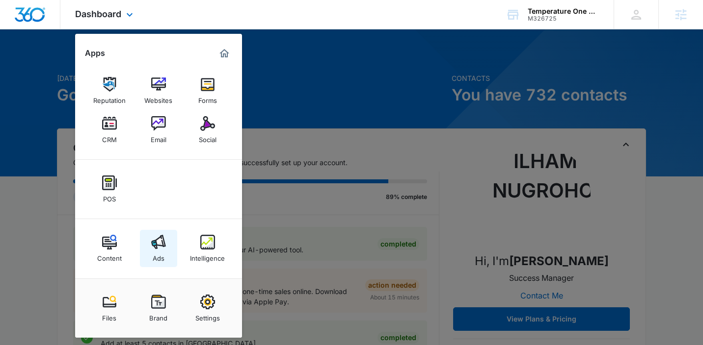
click at [150, 252] on link "Ads" at bounding box center [158, 248] width 37 height 37
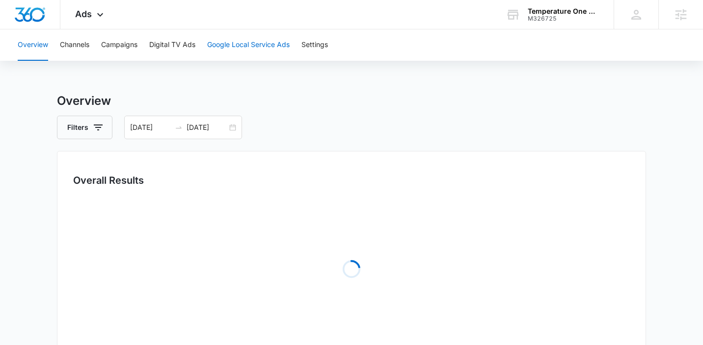
click at [268, 46] on button "Google Local Service Ads" at bounding box center [248, 44] width 82 height 31
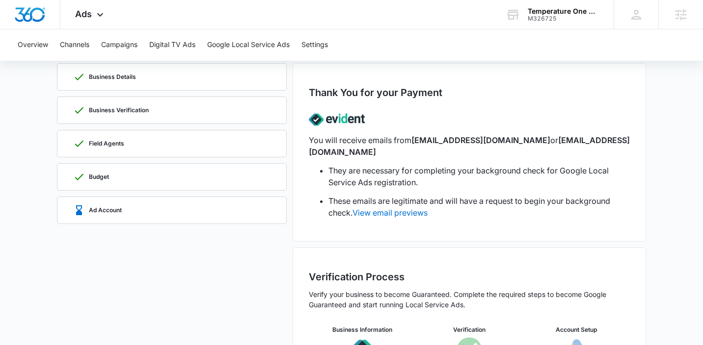
scroll to position [128, 0]
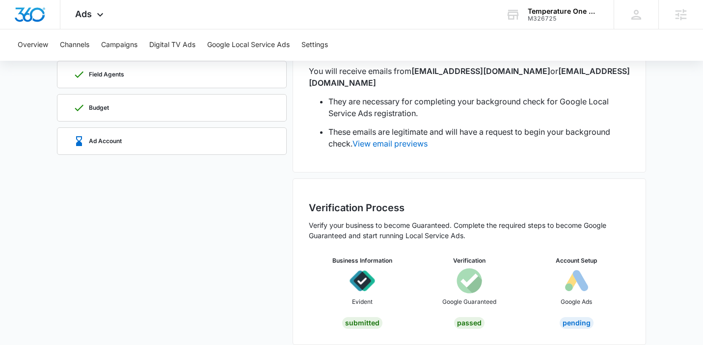
click at [577, 318] on div "Pending" at bounding box center [576, 324] width 34 height 12
